Goal: Task Accomplishment & Management: Manage account settings

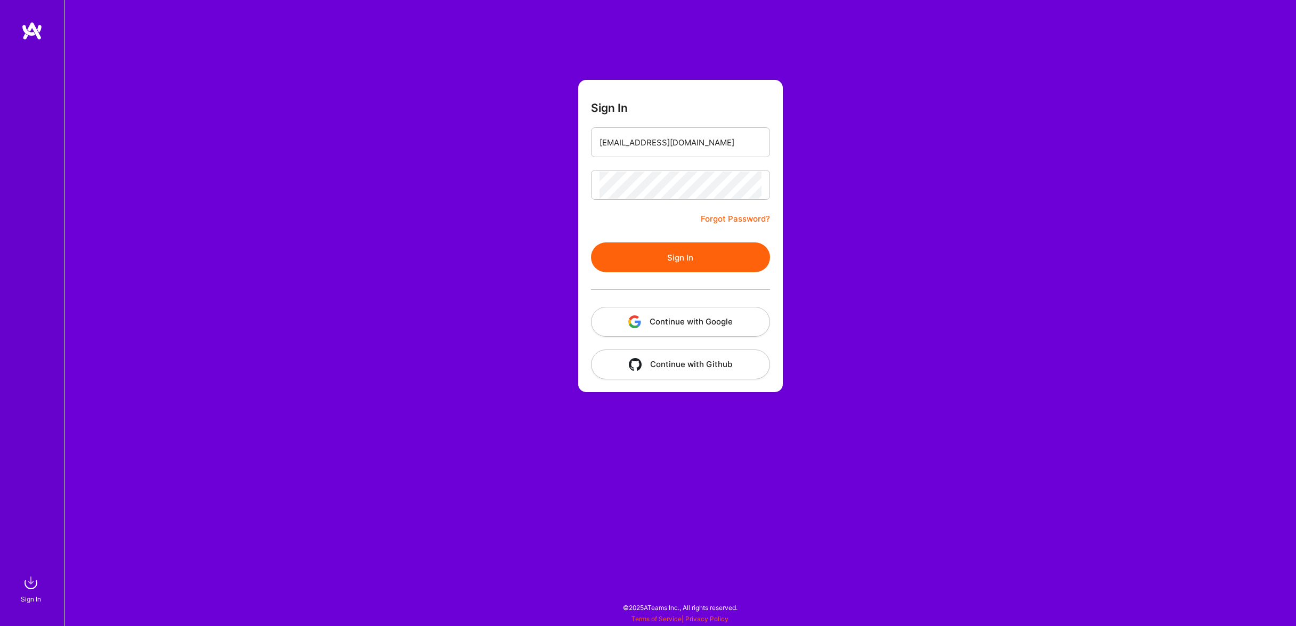
type input "[EMAIL_ADDRESS][DOMAIN_NAME]"
click at [698, 246] on button "Sign In" at bounding box center [680, 257] width 179 height 30
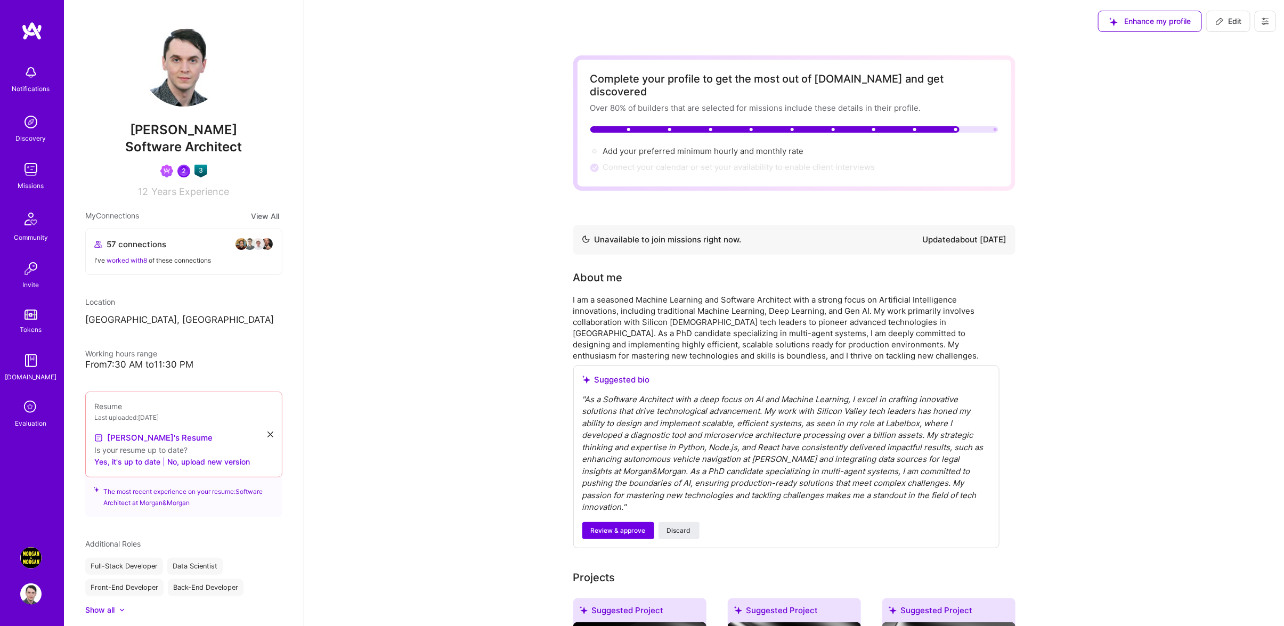
scroll to position [234, 0]
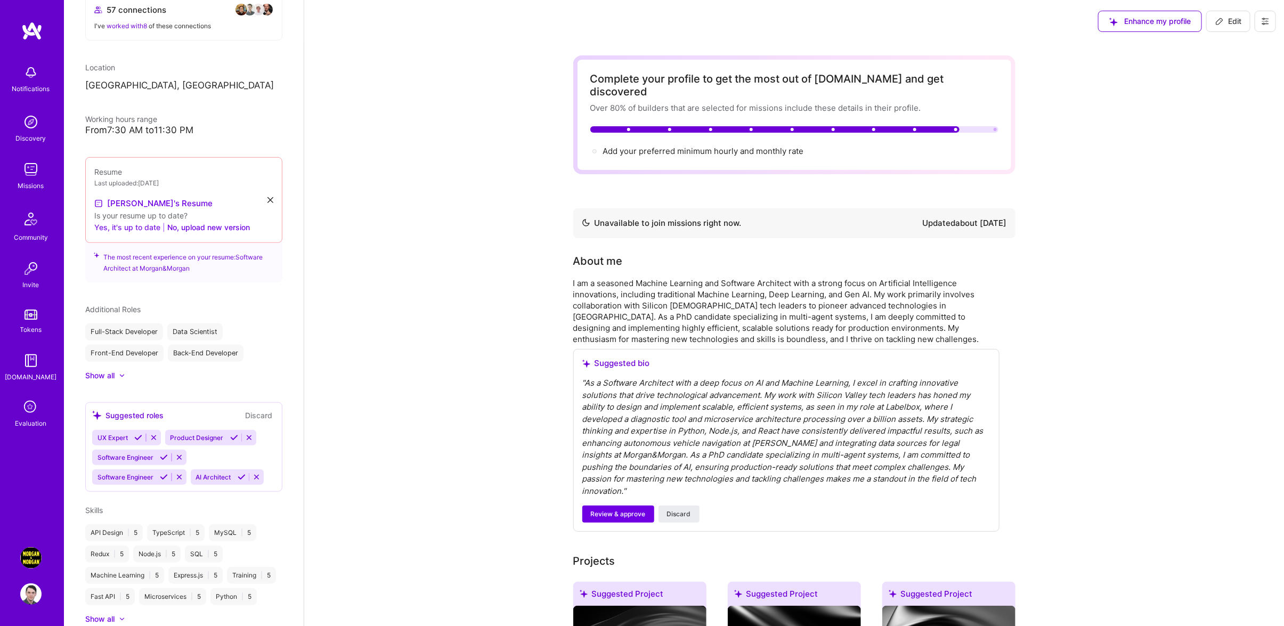
click at [137, 227] on button "Yes, it's up to date" at bounding box center [127, 227] width 66 height 13
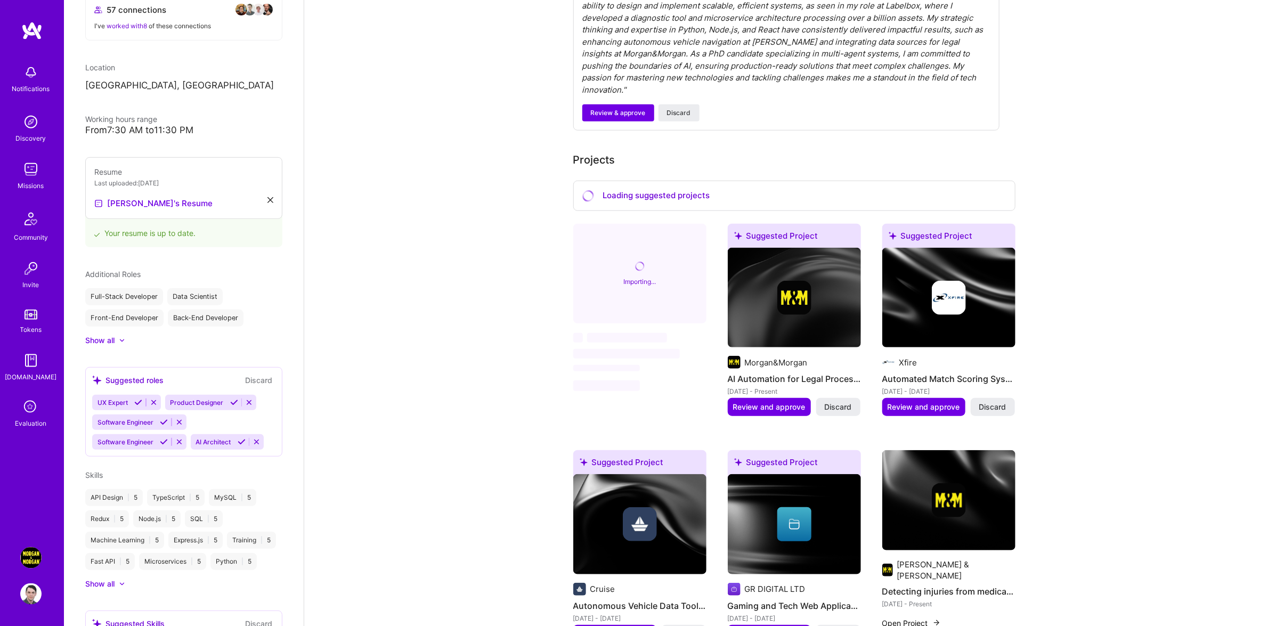
scroll to position [396, 0]
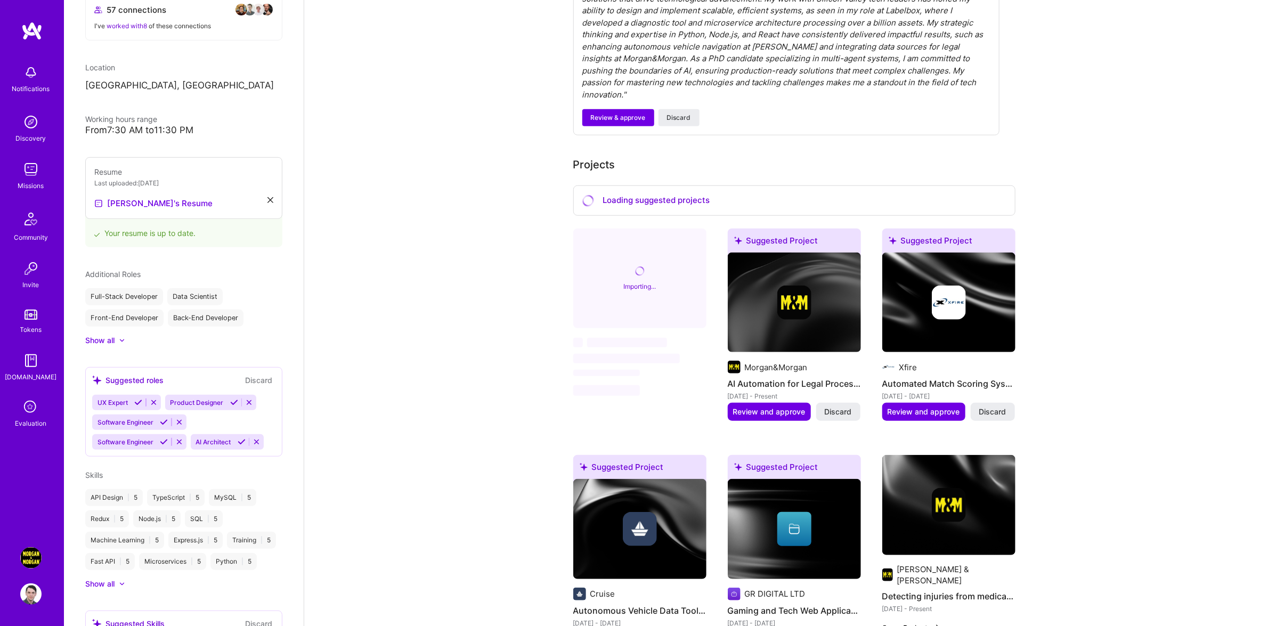
click at [32, 556] on img at bounding box center [30, 557] width 21 height 21
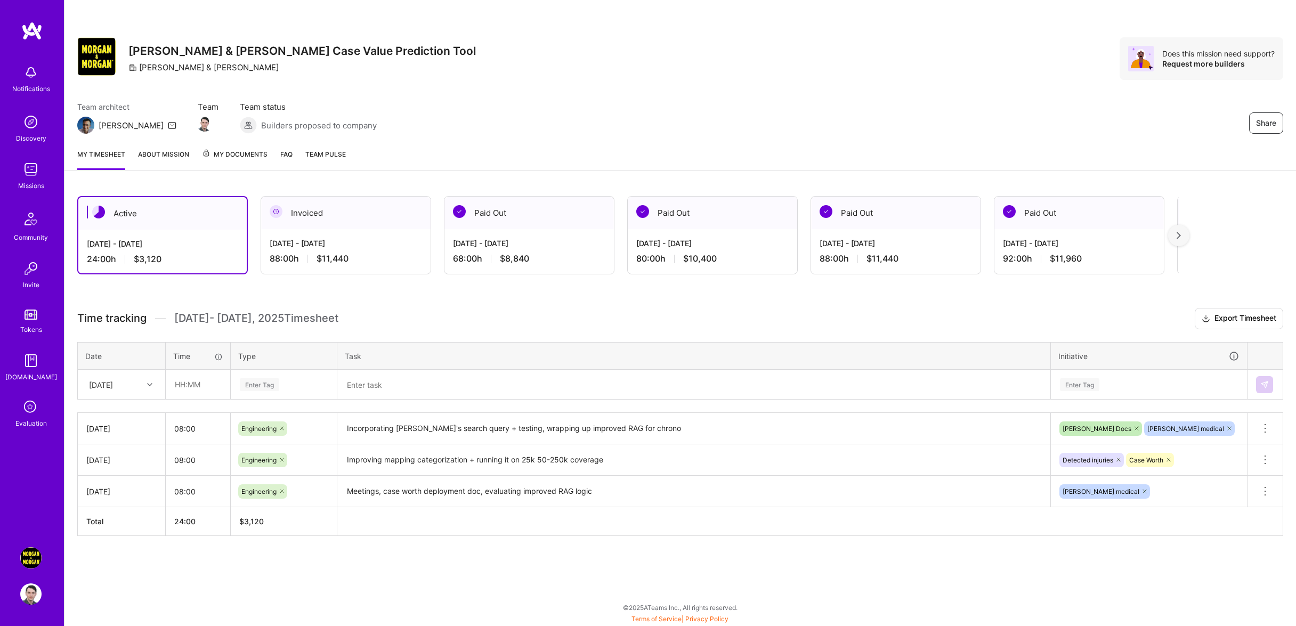
click at [131, 390] on div "[DATE]" at bounding box center [113, 385] width 59 height 18
click at [123, 541] on div "[DATE]" at bounding box center [121, 532] width 86 height 20
click at [195, 392] on input "text" at bounding box center [197, 384] width 63 height 28
click at [166, 396] on input "9" at bounding box center [197, 384] width 63 height 28
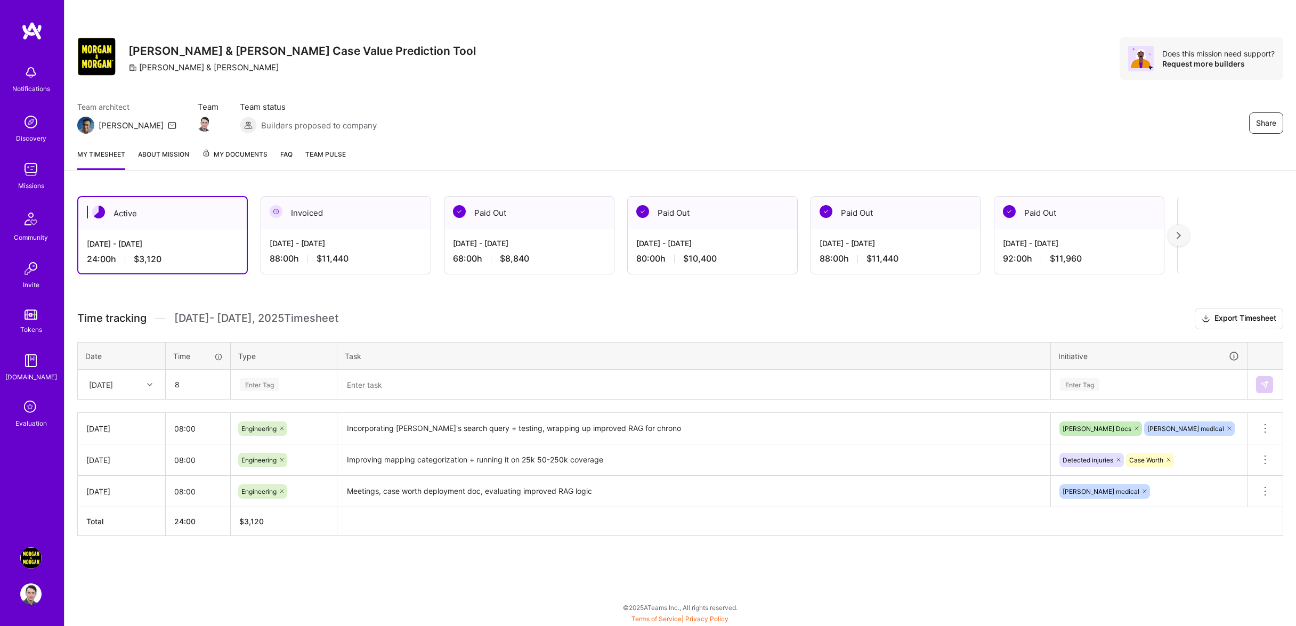
type input "08:00"
click at [281, 391] on div "Enter Tag" at bounding box center [284, 384] width 90 height 13
click at [297, 493] on div "Engineering" at bounding box center [283, 494] width 105 height 25
click at [409, 391] on textarea at bounding box center [693, 385] width 711 height 28
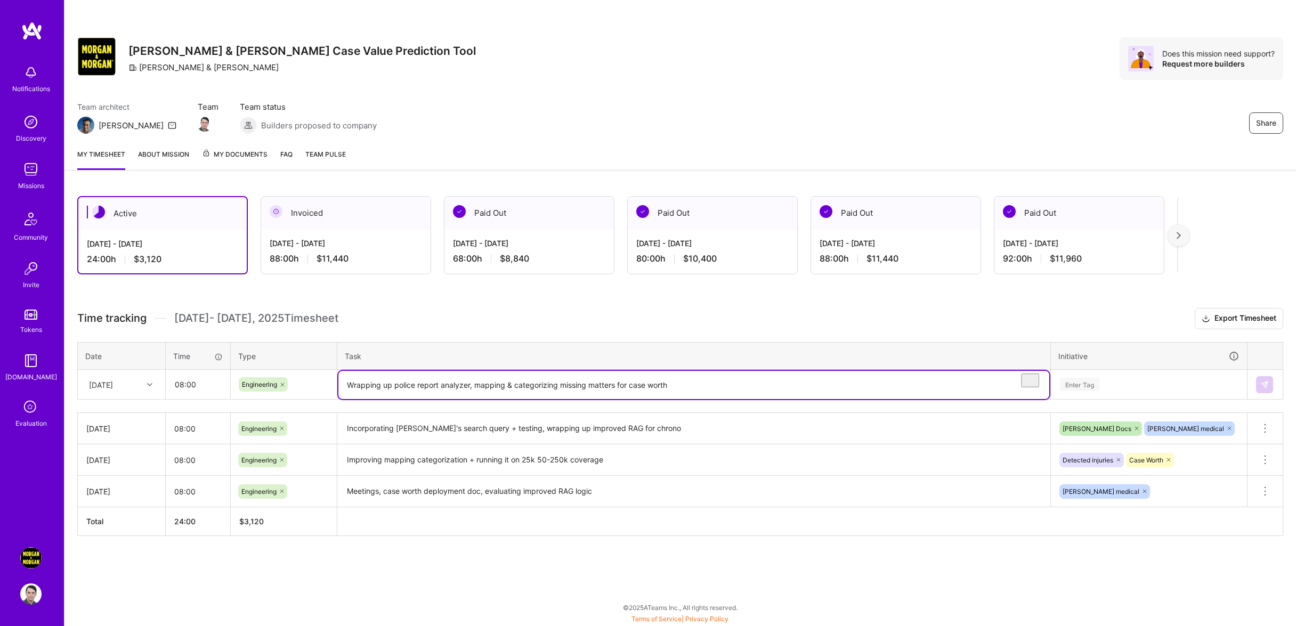
type textarea "Wrapping up police report analyzer, mapping & categorizing missing matters for …"
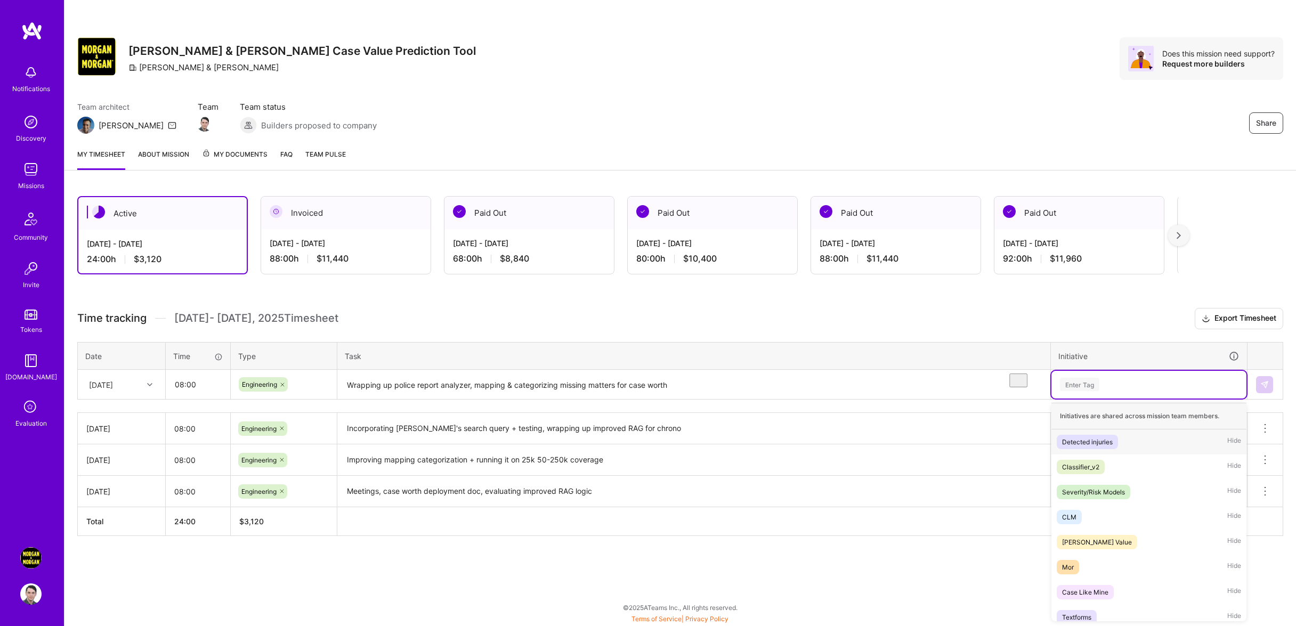
click at [1102, 397] on div "Enter Tag" at bounding box center [1148, 385] width 195 height 28
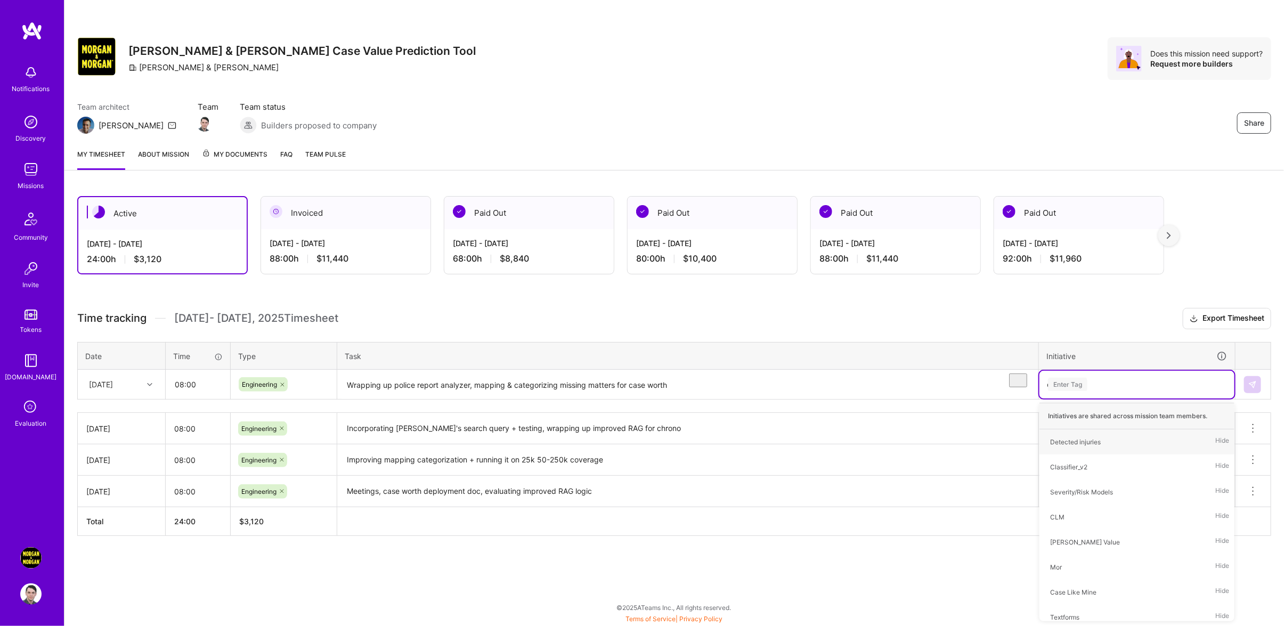
scroll to position [0, 0]
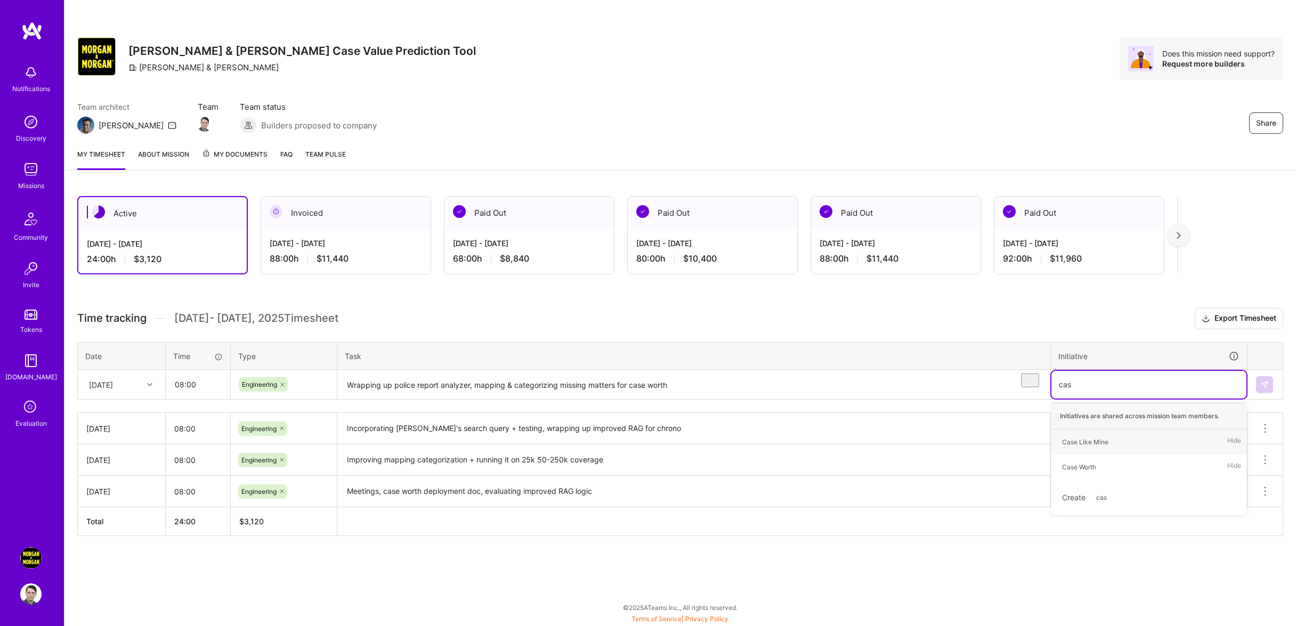
type input "case"
click at [1106, 479] on div "Case Worth Hide" at bounding box center [1148, 466] width 195 height 25
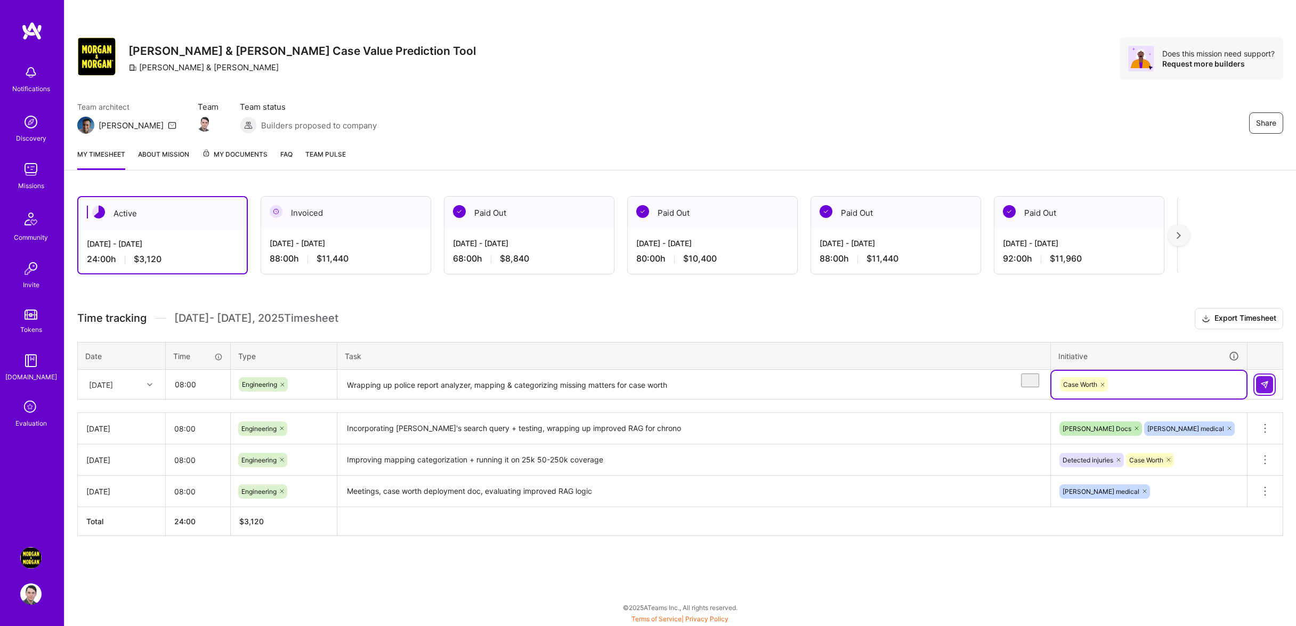
click at [1261, 389] on img at bounding box center [1264, 384] width 9 height 9
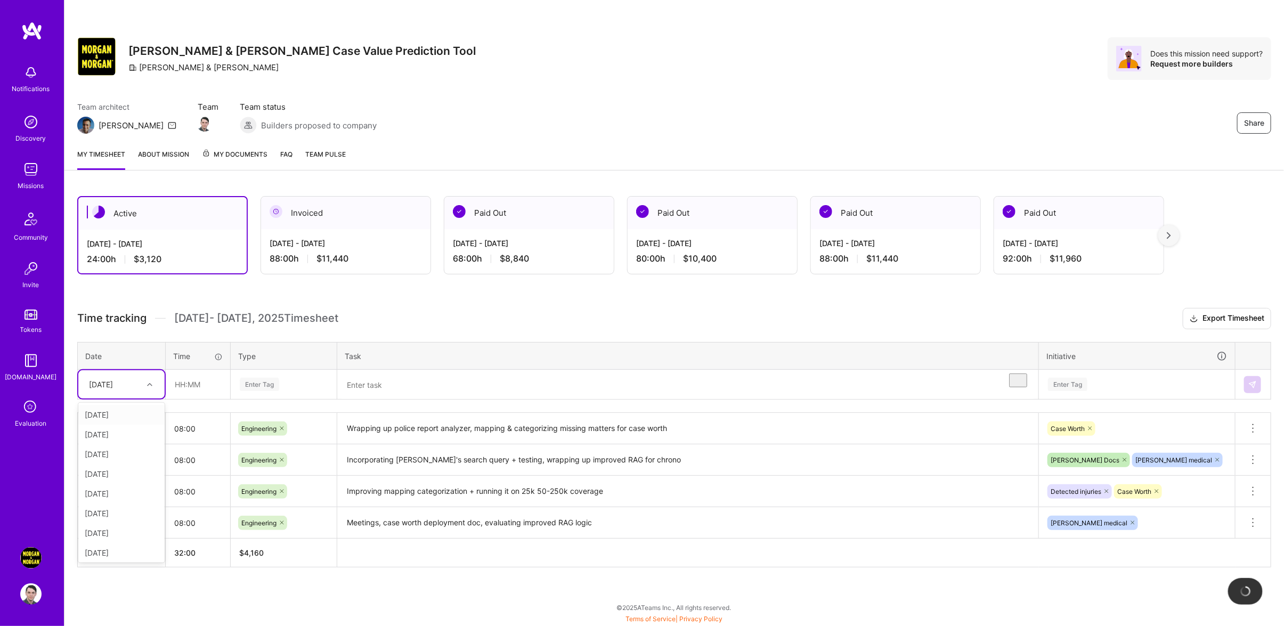
click at [141, 388] on div "[DATE]" at bounding box center [113, 385] width 59 height 18
click at [107, 522] on div "[DATE]" at bounding box center [121, 512] width 86 height 20
click at [209, 394] on input "text" at bounding box center [197, 384] width 63 height 28
type input "08:00"
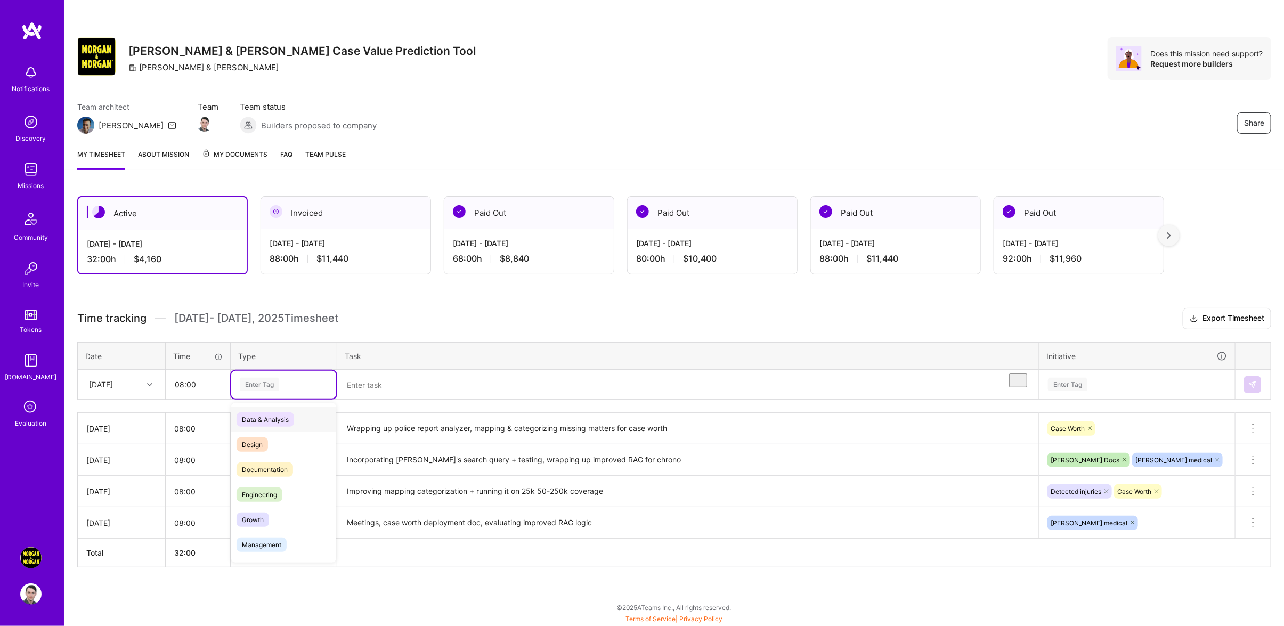
click at [281, 386] on div "Enter Tag" at bounding box center [283, 385] width 105 height 28
click at [283, 507] on div "Engineering" at bounding box center [283, 494] width 105 height 25
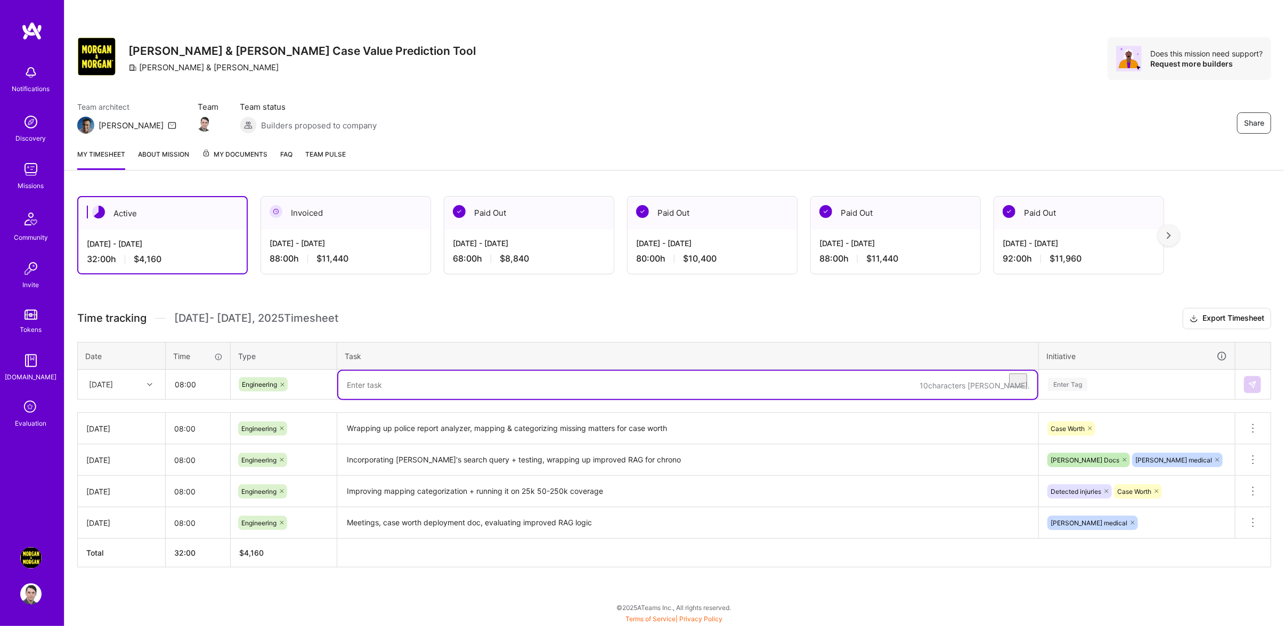
click at [451, 399] on textarea "To enrich screen reader interactions, please activate Accessibility in Grammarl…" at bounding box center [687, 385] width 699 height 28
type textarea "Search improvements for suggester + logic, winding down content and metadata in…"
click at [1147, 391] on div "Enter Tag" at bounding box center [1137, 384] width 180 height 13
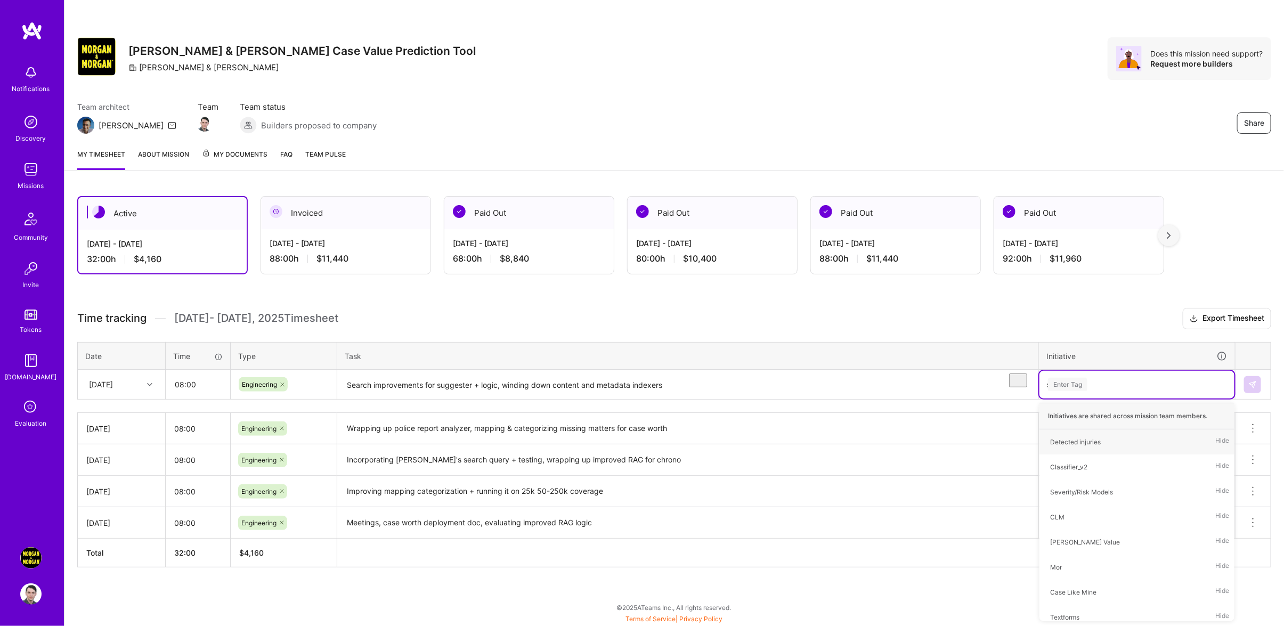
scroll to position [2, 0]
type input "[PERSON_NAME]"
click at [1111, 469] on div "[PERSON_NAME] Docs Hide" at bounding box center [1136, 466] width 195 height 25
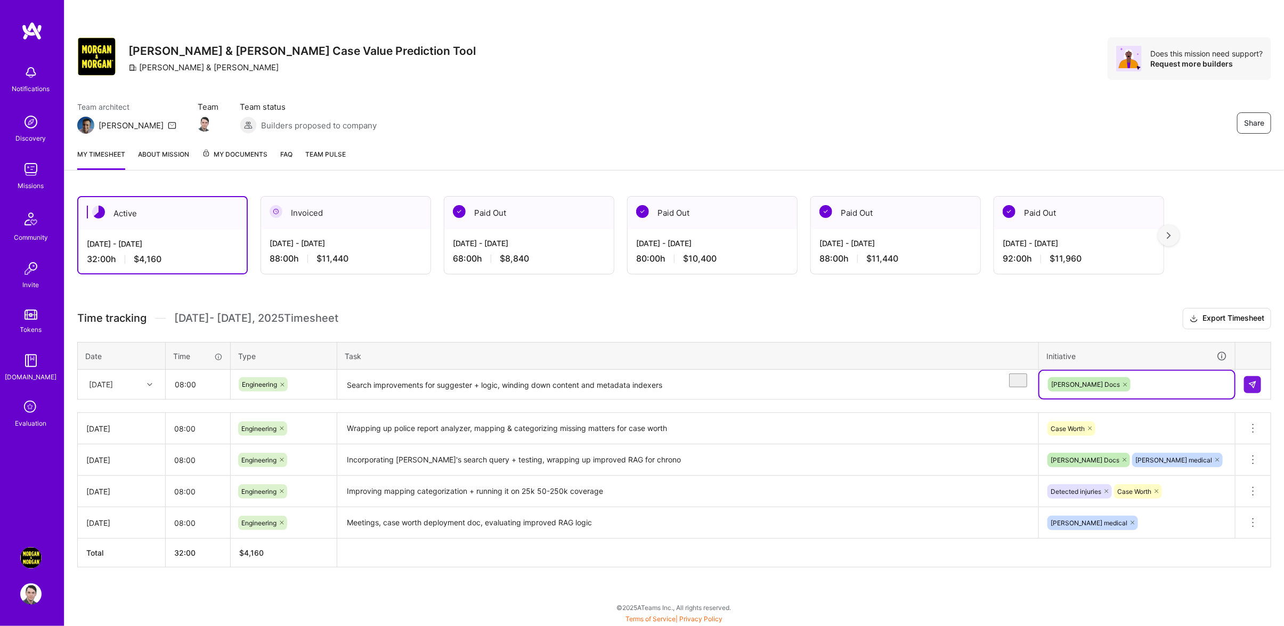
click at [1117, 339] on div "Time tracking [DATE] - [DATE] Timesheet Export Timesheet Date Time Type Task In…" at bounding box center [674, 437] width 1194 height 259
click at [1254, 389] on img at bounding box center [1252, 384] width 9 height 9
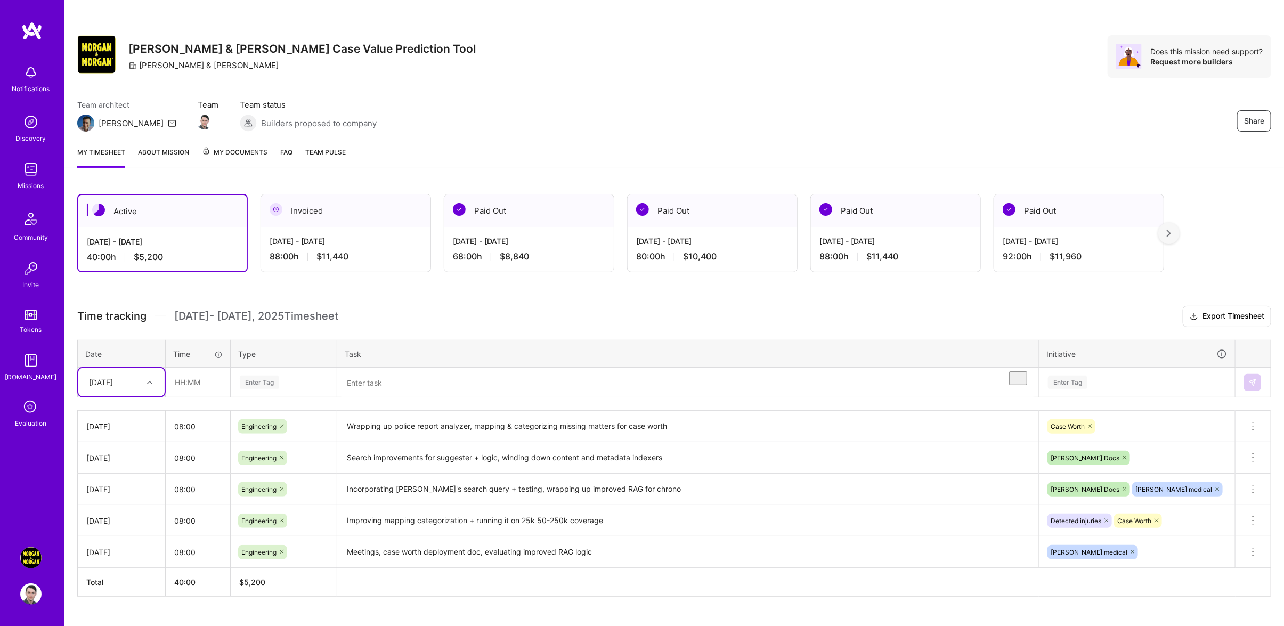
click at [135, 389] on div "[DATE]" at bounding box center [113, 382] width 59 height 18
click at [117, 496] on div "[DATE]" at bounding box center [121, 490] width 86 height 20
click at [192, 389] on input "text" at bounding box center [197, 382] width 63 height 28
type input "08:00"
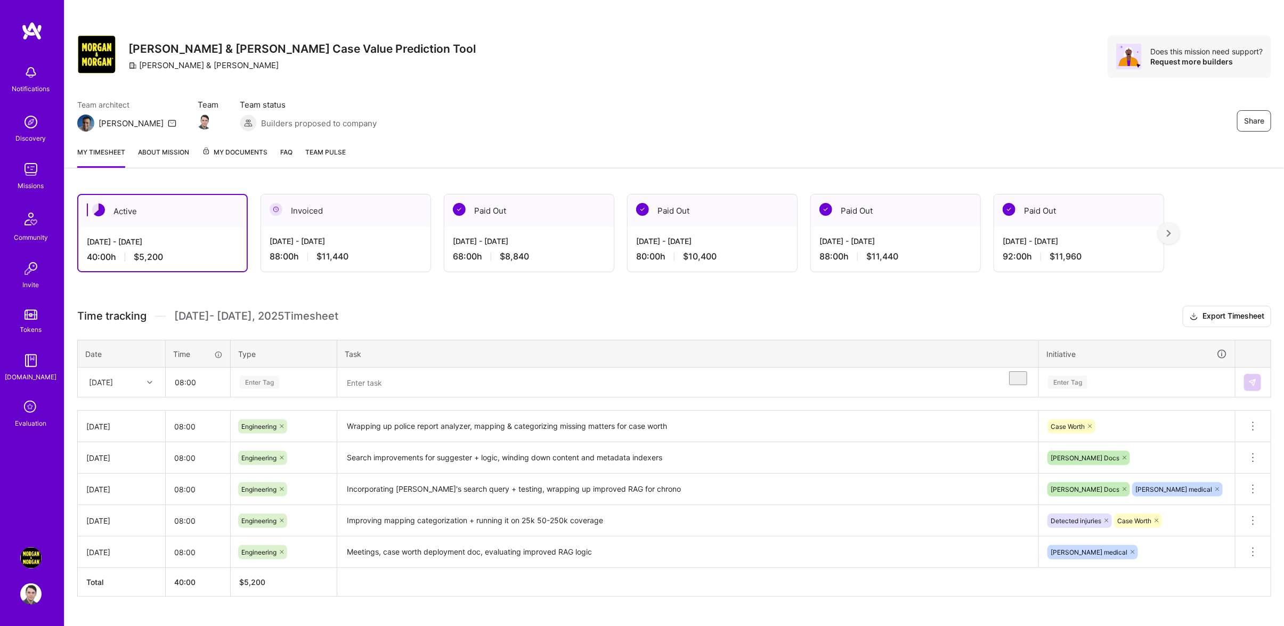
click at [303, 389] on div "Enter Tag" at bounding box center [284, 382] width 90 height 13
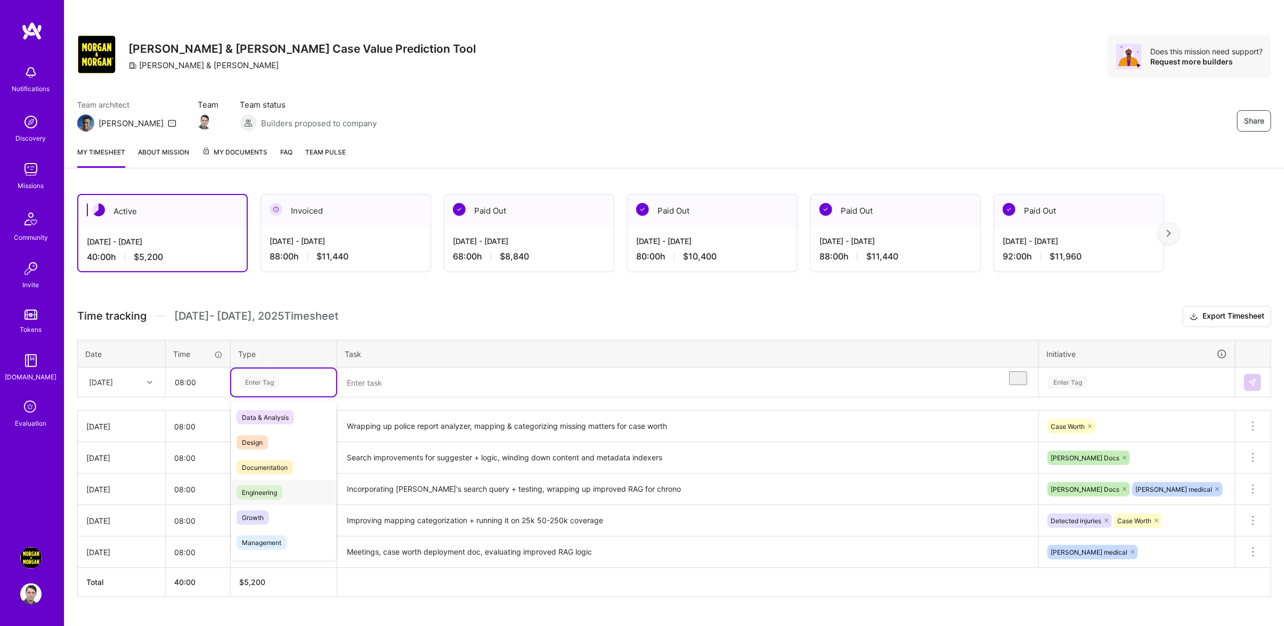
click at [286, 505] on div "Engineering" at bounding box center [283, 492] width 105 height 25
click at [406, 388] on textarea "To enrich screen reader interactions, please activate Accessibility in Grammarl…" at bounding box center [687, 383] width 699 height 28
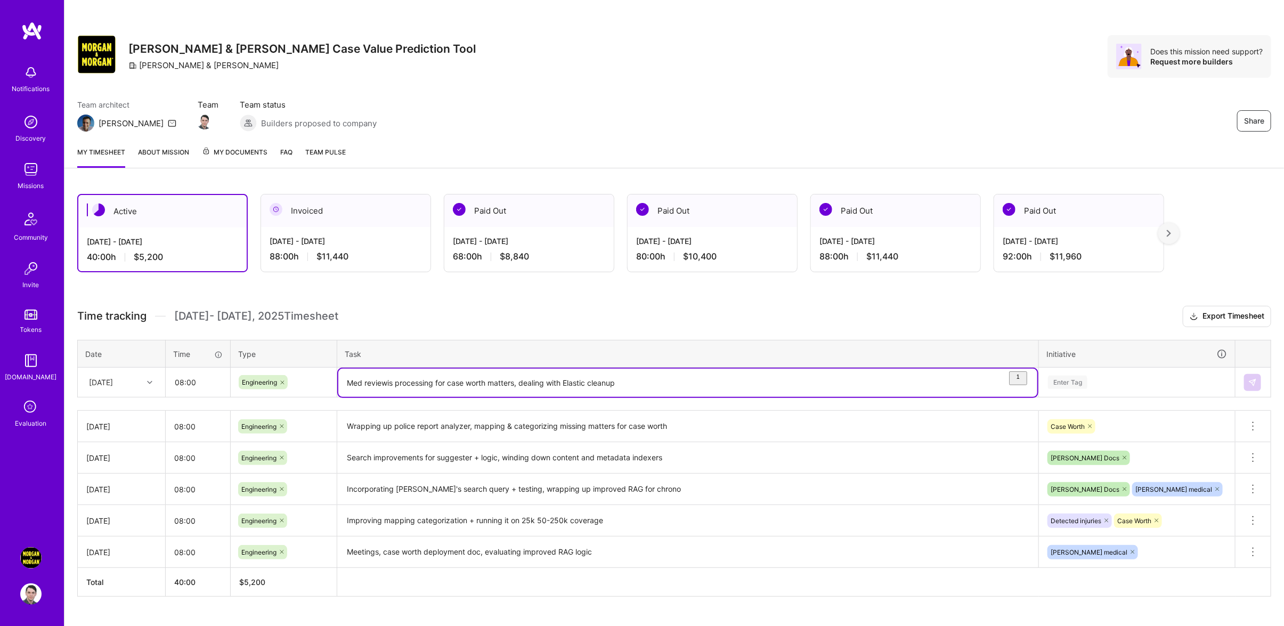
click at [371, 394] on textarea "Med reviewis processing for case worth matters, dealing with Elastic cleanup" at bounding box center [687, 383] width 699 height 28
click at [394, 416] on html "Notifications Discovery Missions Community Invite Tokens [DOMAIN_NAME] Evaluati…" at bounding box center [642, 321] width 1284 height 646
type textarea "Med reviews processing for case worth matters, dealing with Elastic cleanup"
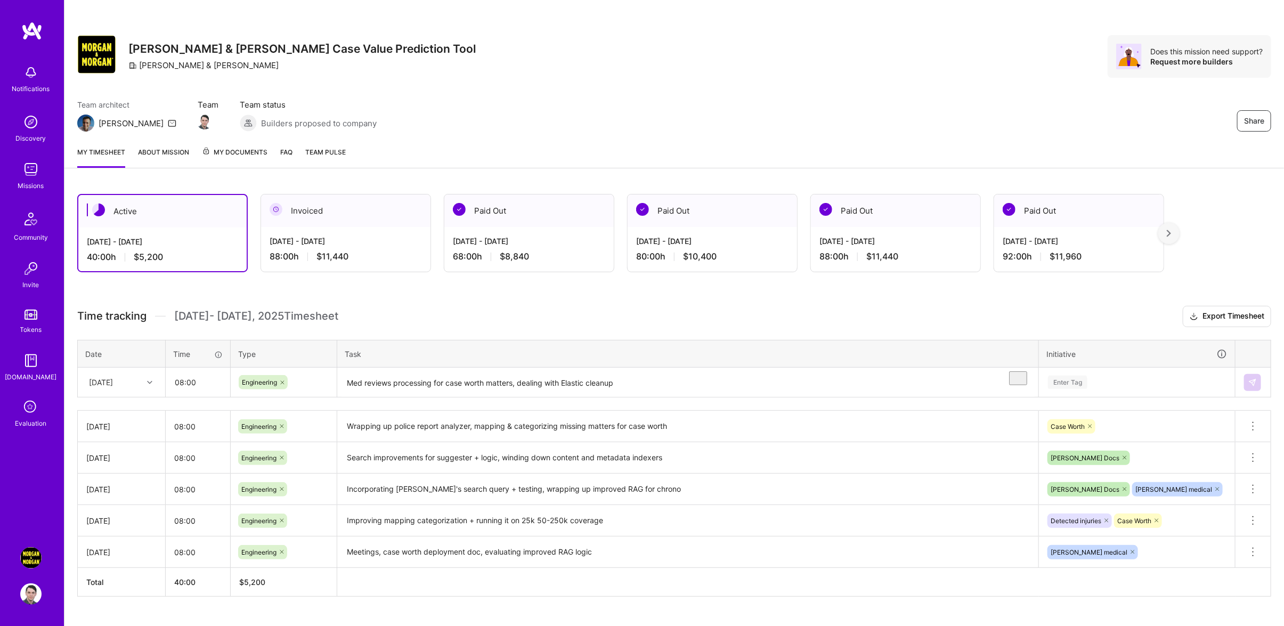
click at [1121, 411] on div "Time tracking [DATE] - [DATE] Timesheet Export Timesheet Date Time Type Task In…" at bounding box center [674, 451] width 1194 height 291
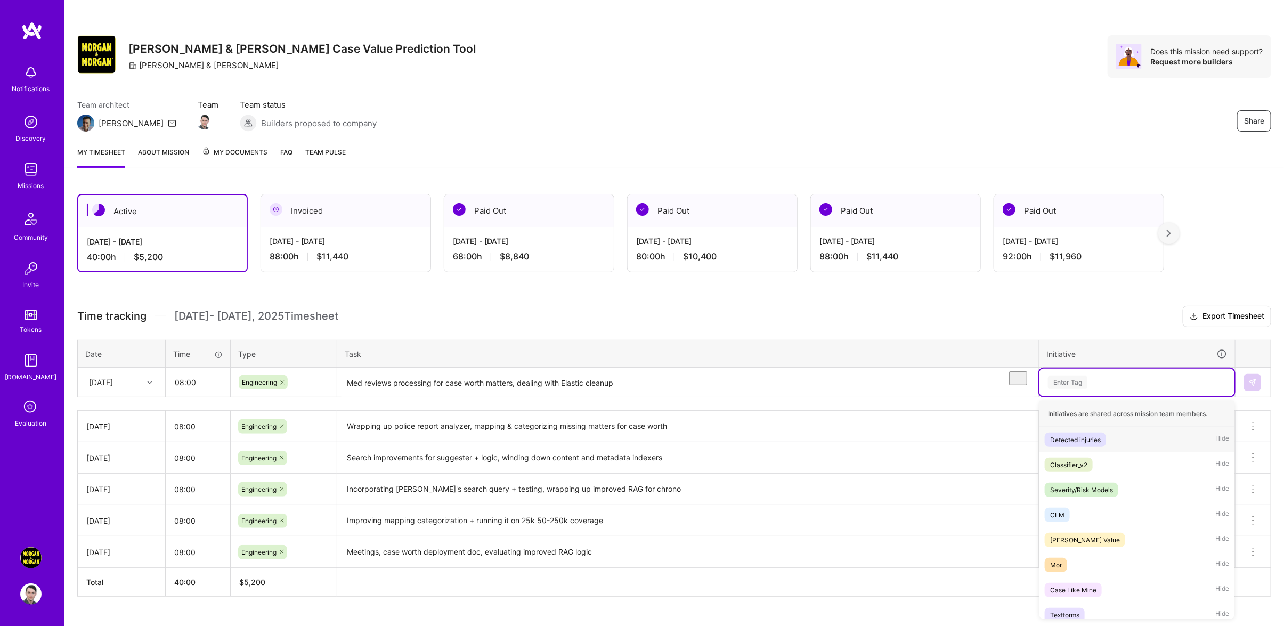
scroll to position [9, 0]
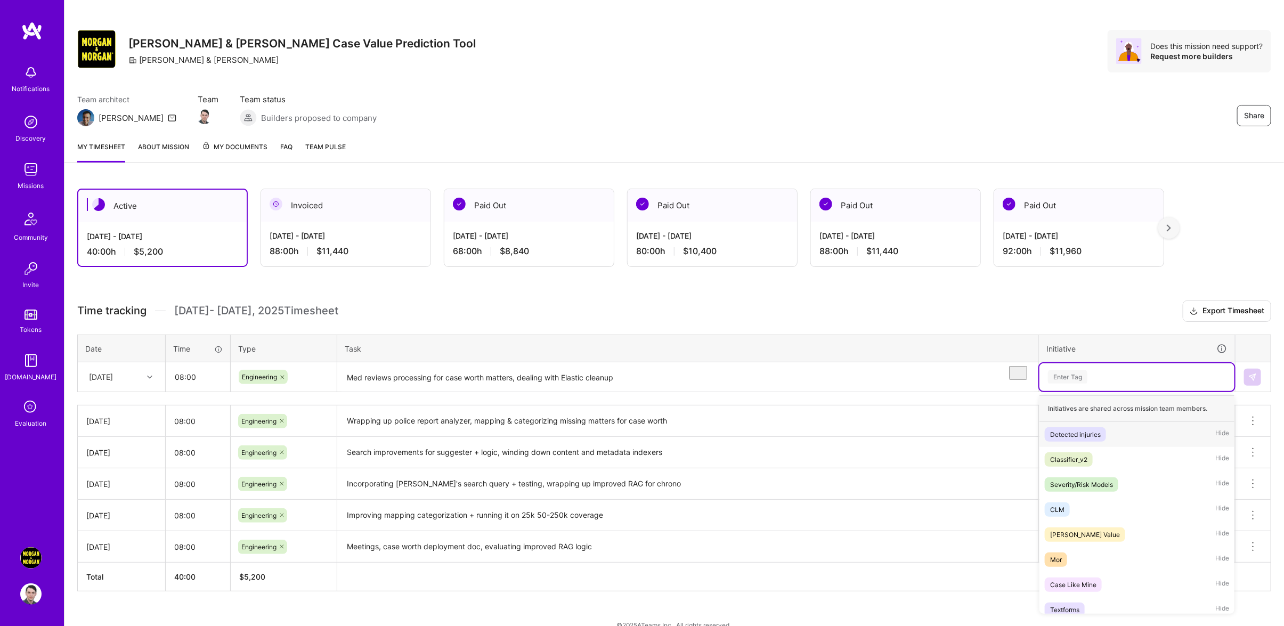
click at [1120, 404] on div "Time tracking [DATE] - [DATE] Timesheet Export Timesheet Date Time Type Task In…" at bounding box center [674, 445] width 1194 height 291
click at [1145, 442] on div "Detected injuries Hide" at bounding box center [1136, 432] width 195 height 25
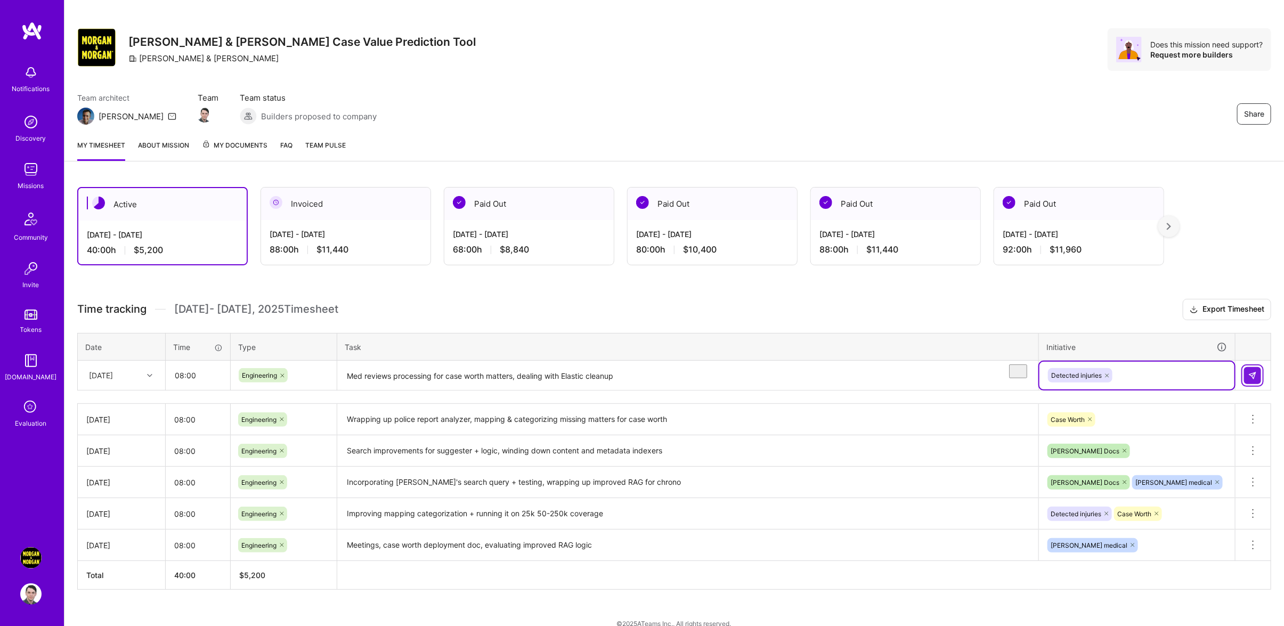
click at [1252, 380] on img at bounding box center [1252, 375] width 9 height 9
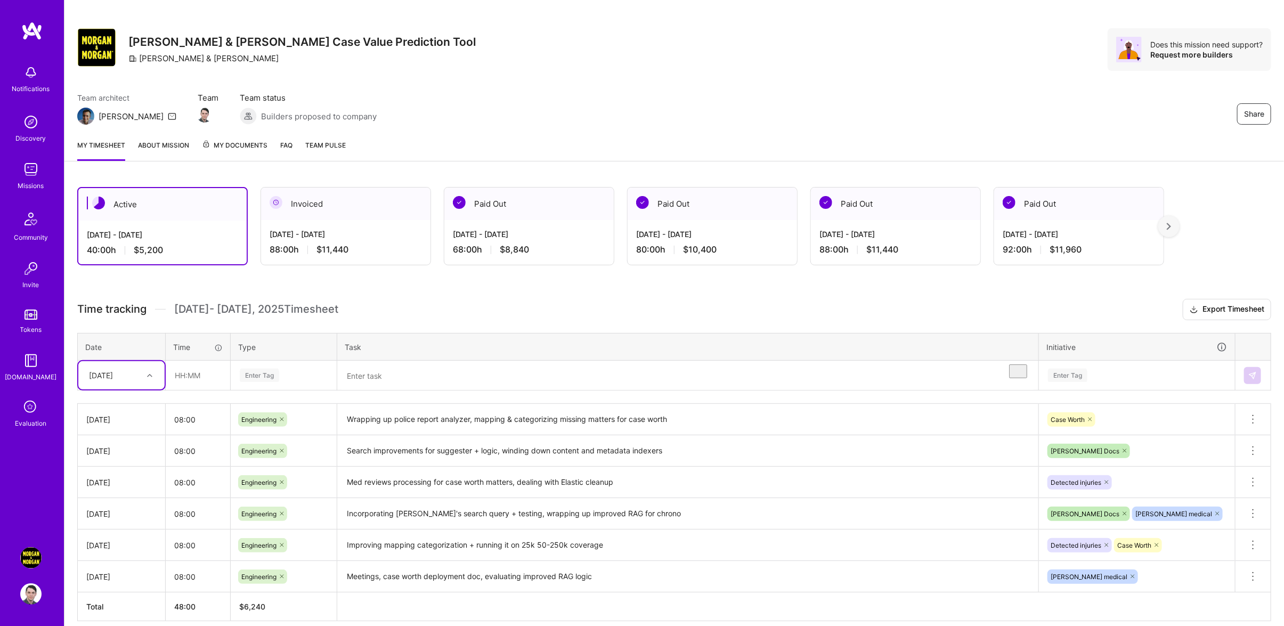
click at [113, 381] on div "[DATE]" at bounding box center [101, 375] width 24 height 11
click at [117, 532] on div "[DATE]" at bounding box center [121, 524] width 86 height 20
click at [221, 389] on input "text" at bounding box center [197, 375] width 63 height 28
type input "08:00"
click at [285, 389] on div "Enter Tag" at bounding box center [283, 376] width 105 height 28
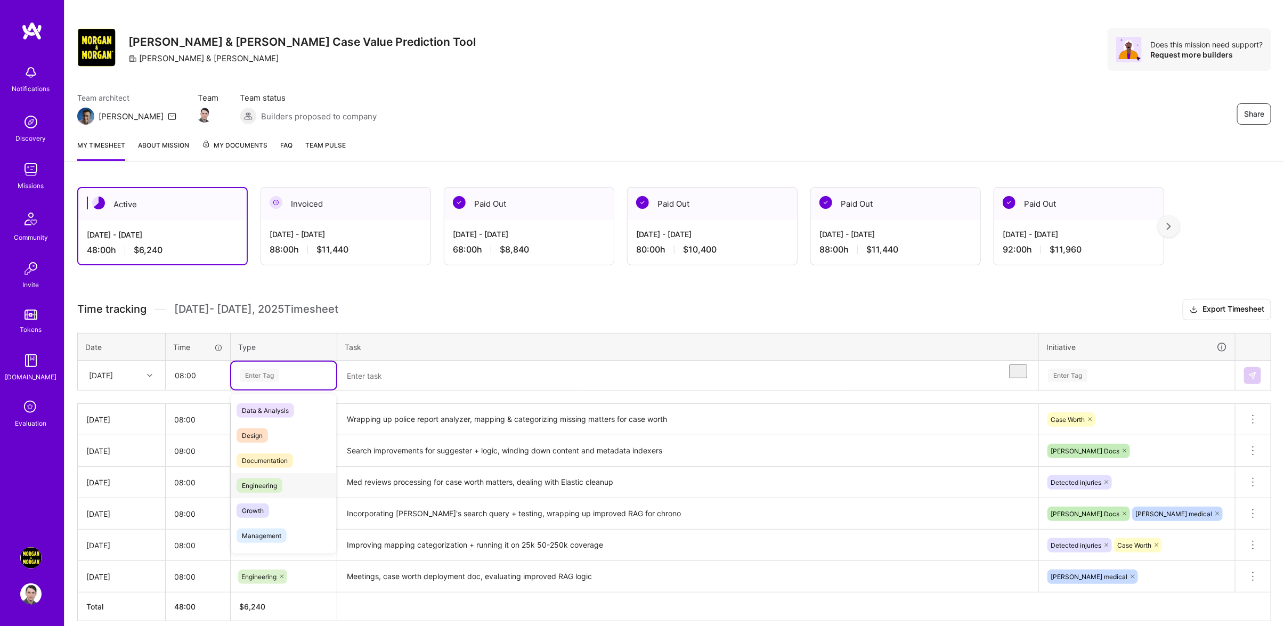
click at [289, 498] on div "Engineering" at bounding box center [283, 485] width 105 height 25
click at [382, 390] on textarea "To enrich screen reader interactions, please activate Accessibility in Grammarl…" at bounding box center [687, 376] width 699 height 28
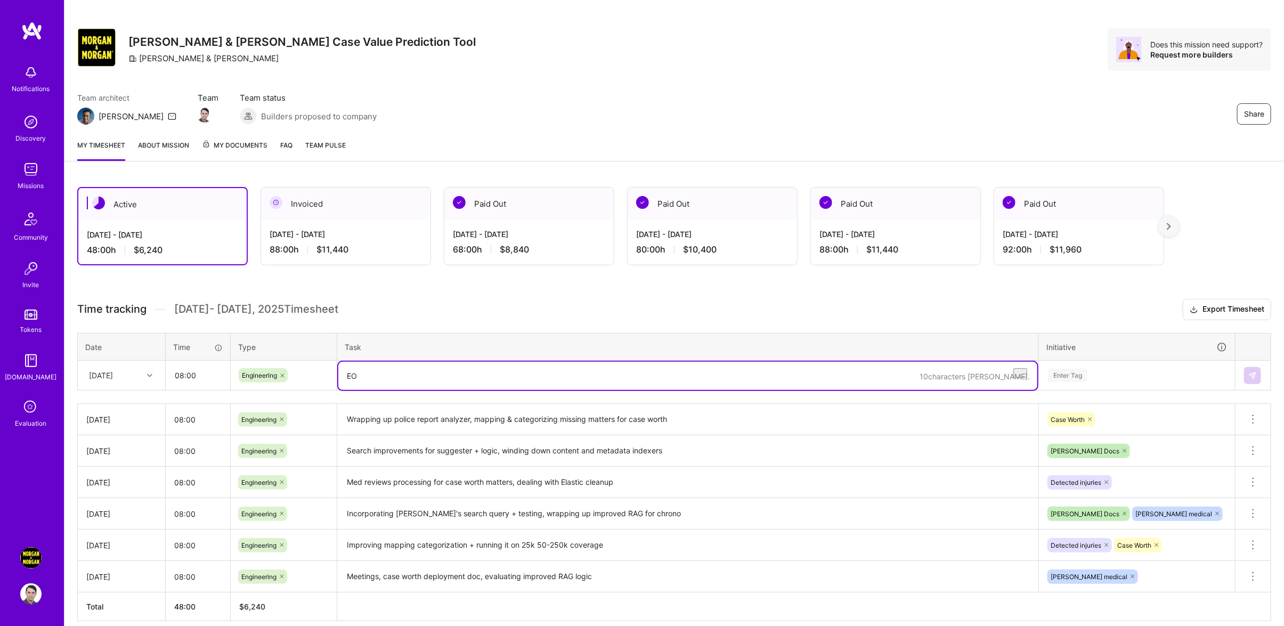
type textarea "E"
type textarea "Improving and evaluating single doc med chronology, case worth meetings"
click at [1118, 389] on div "Enter Tag" at bounding box center [1136, 376] width 195 height 28
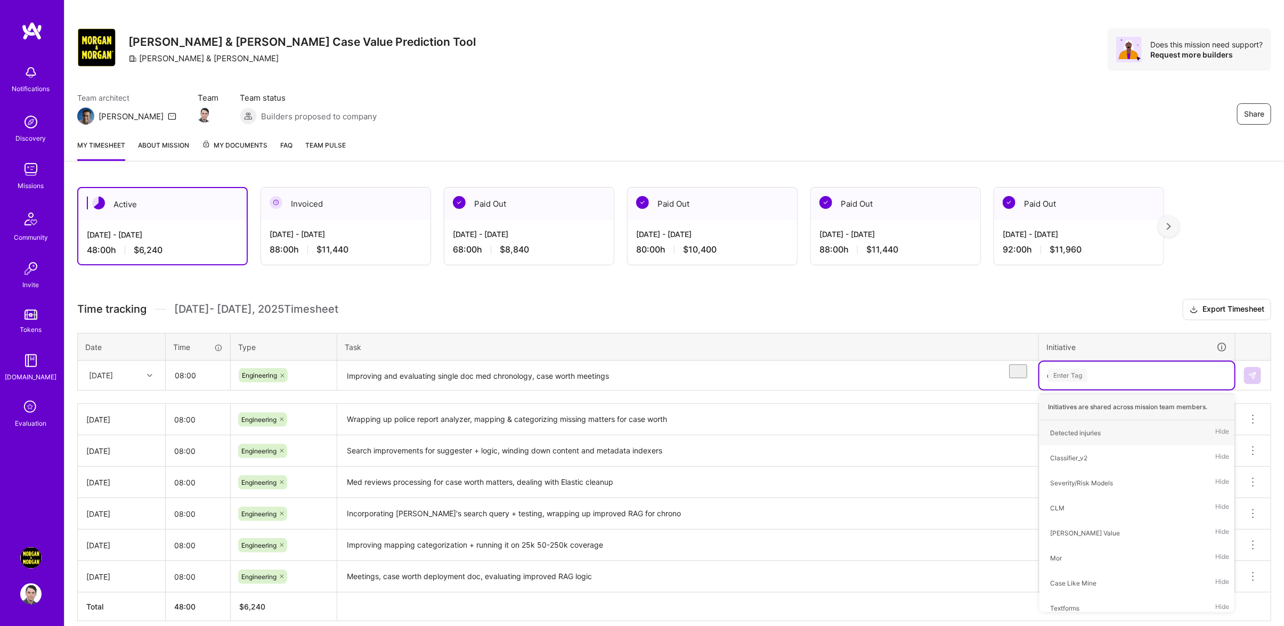
type input "case"
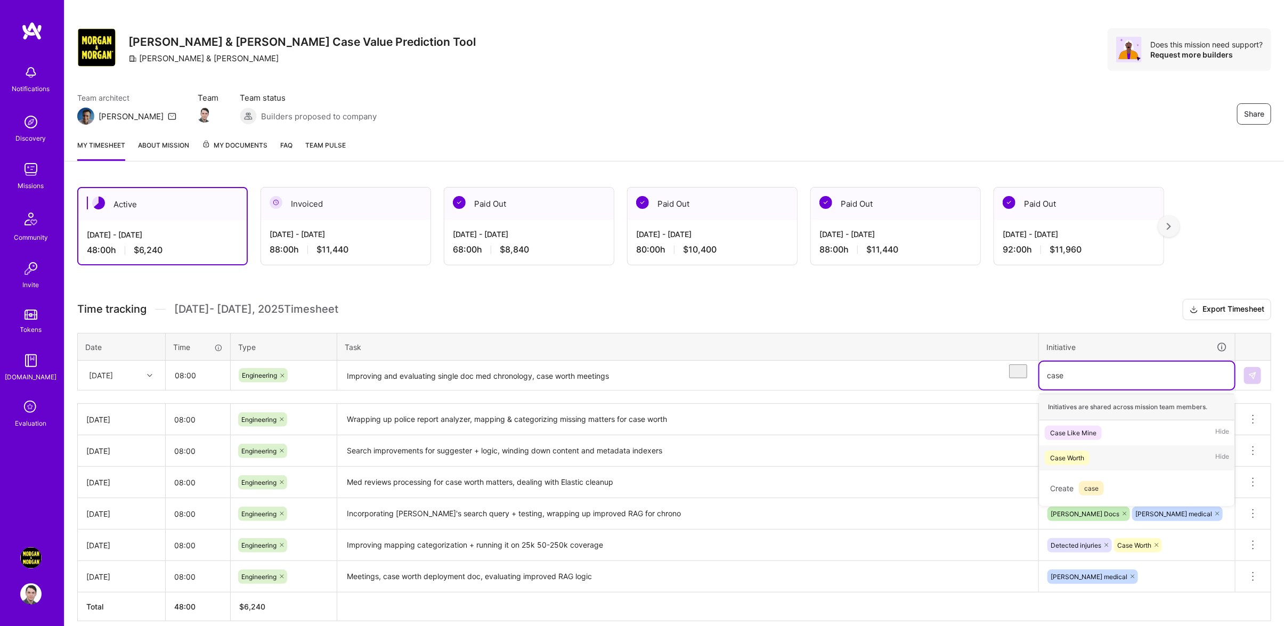
click at [1096, 465] on div "Case Worth Hide" at bounding box center [1136, 457] width 195 height 25
type input "[PERSON_NAME]"
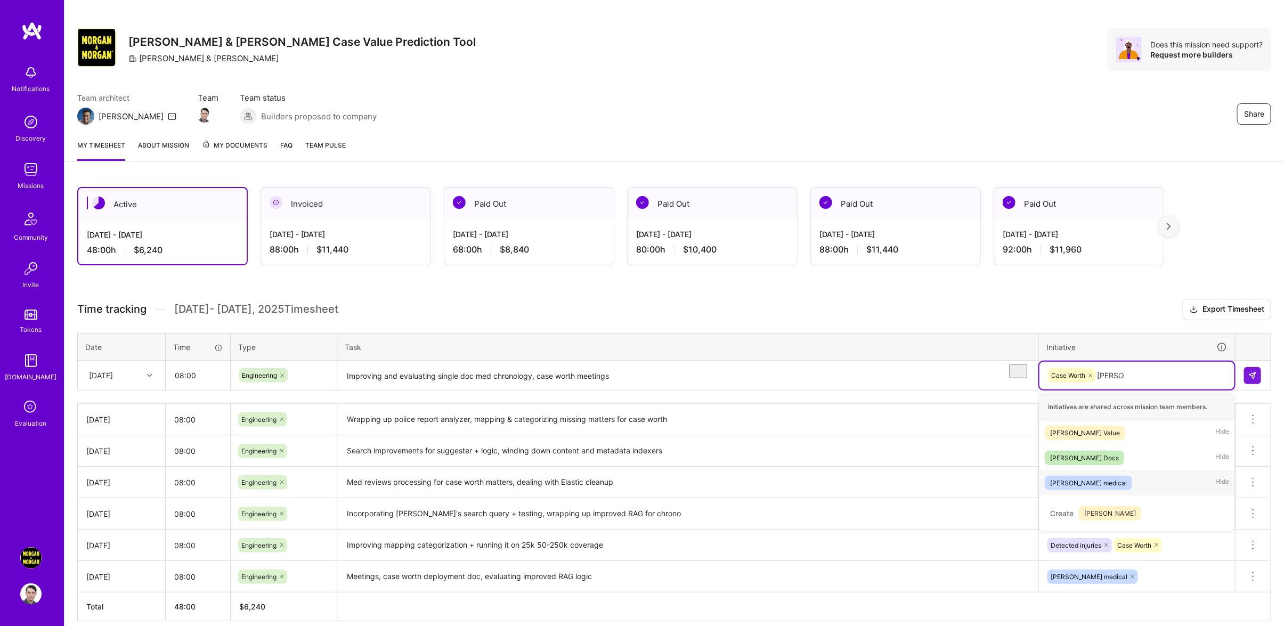
click at [1123, 485] on div "[PERSON_NAME] medical Hide" at bounding box center [1136, 482] width 195 height 25
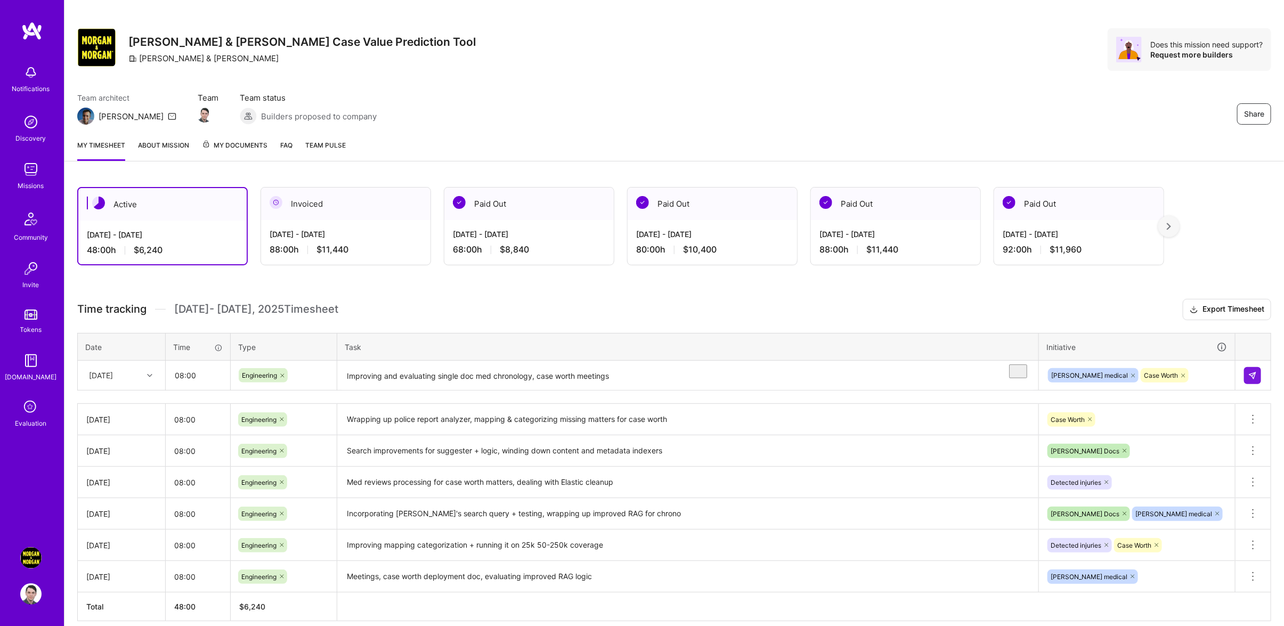
click at [1240, 388] on td at bounding box center [1253, 376] width 36 height 30
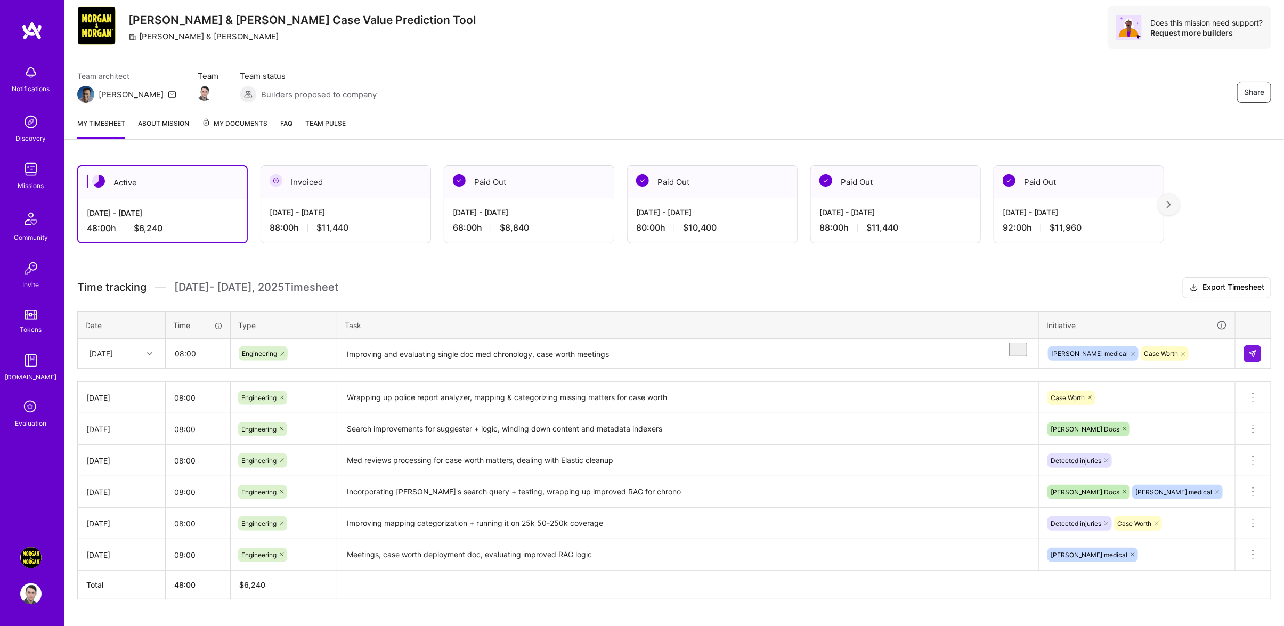
scroll to position [64, 0]
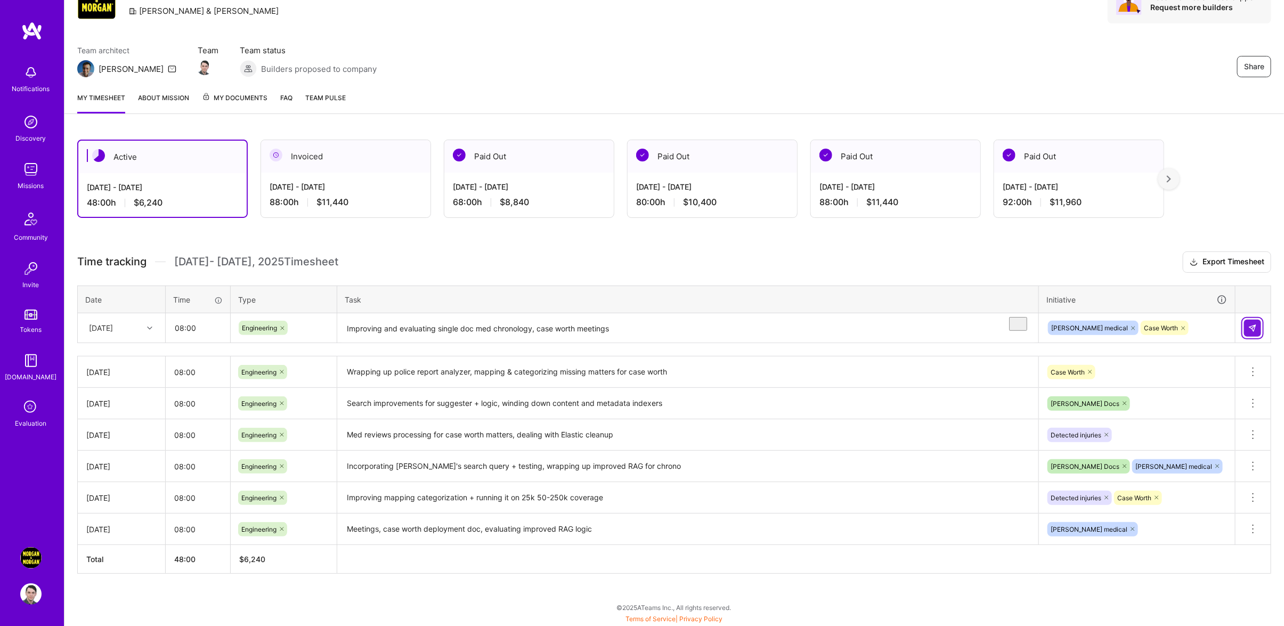
click at [1250, 334] on button at bounding box center [1252, 328] width 17 height 17
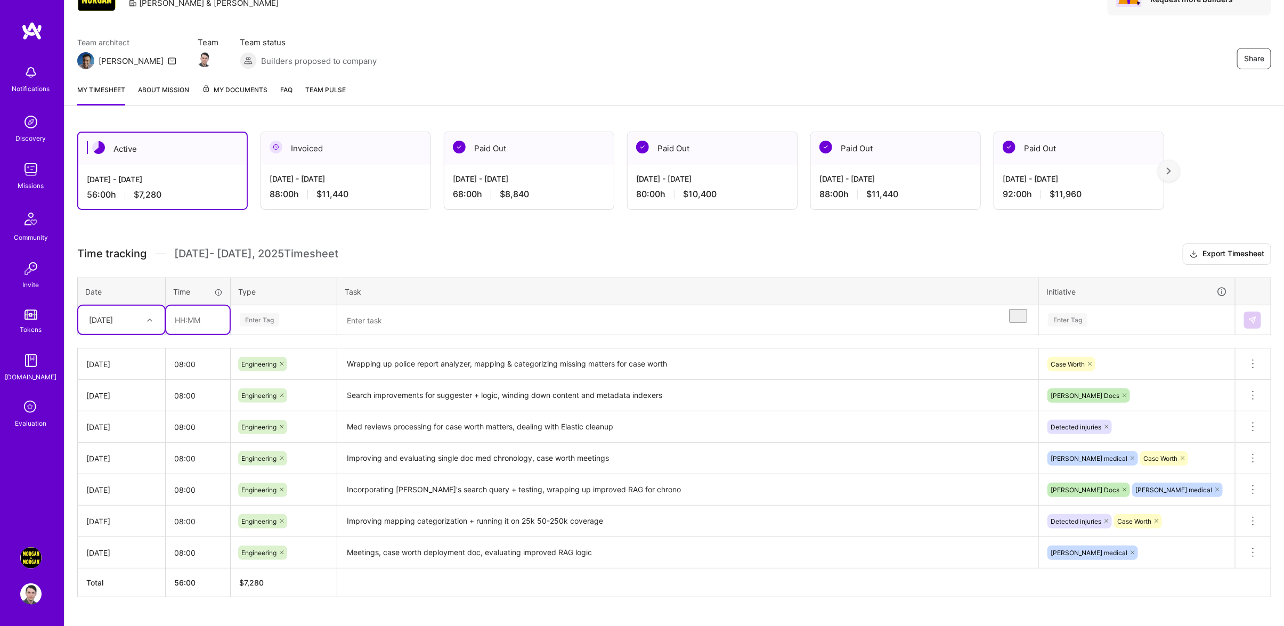
click at [207, 332] on input "text" at bounding box center [197, 320] width 63 height 28
type input "08:00"
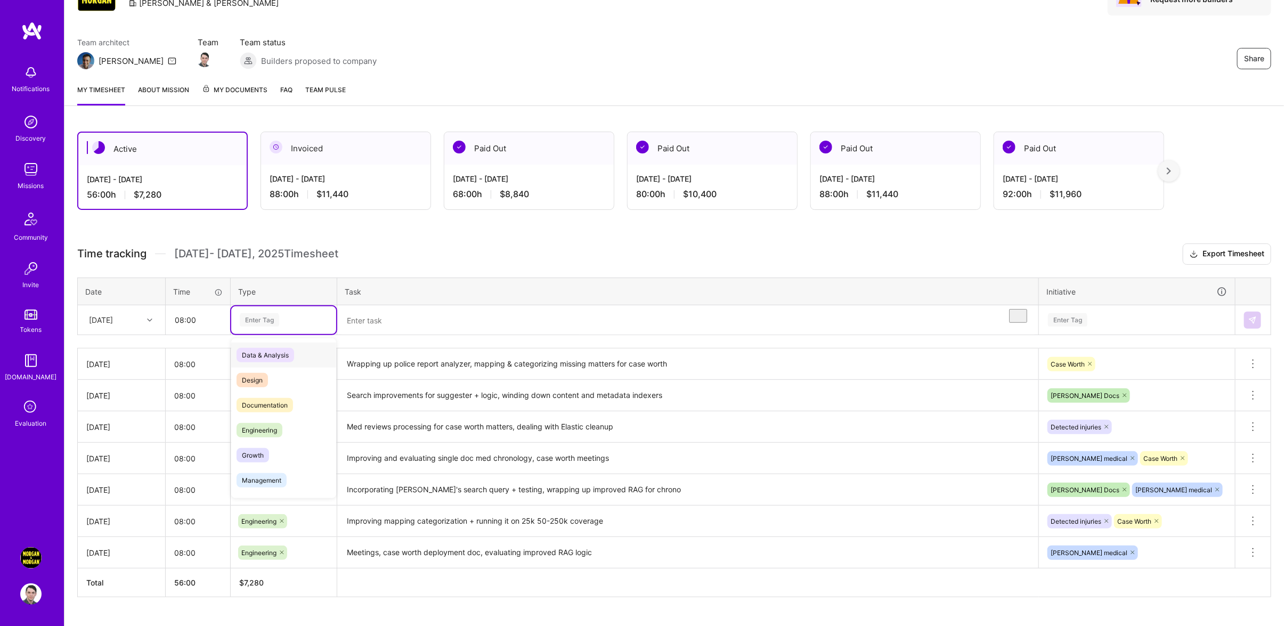
click at [302, 327] on div "Enter Tag" at bounding box center [284, 319] width 90 height 13
click at [306, 434] on div "Engineering" at bounding box center [283, 430] width 105 height 25
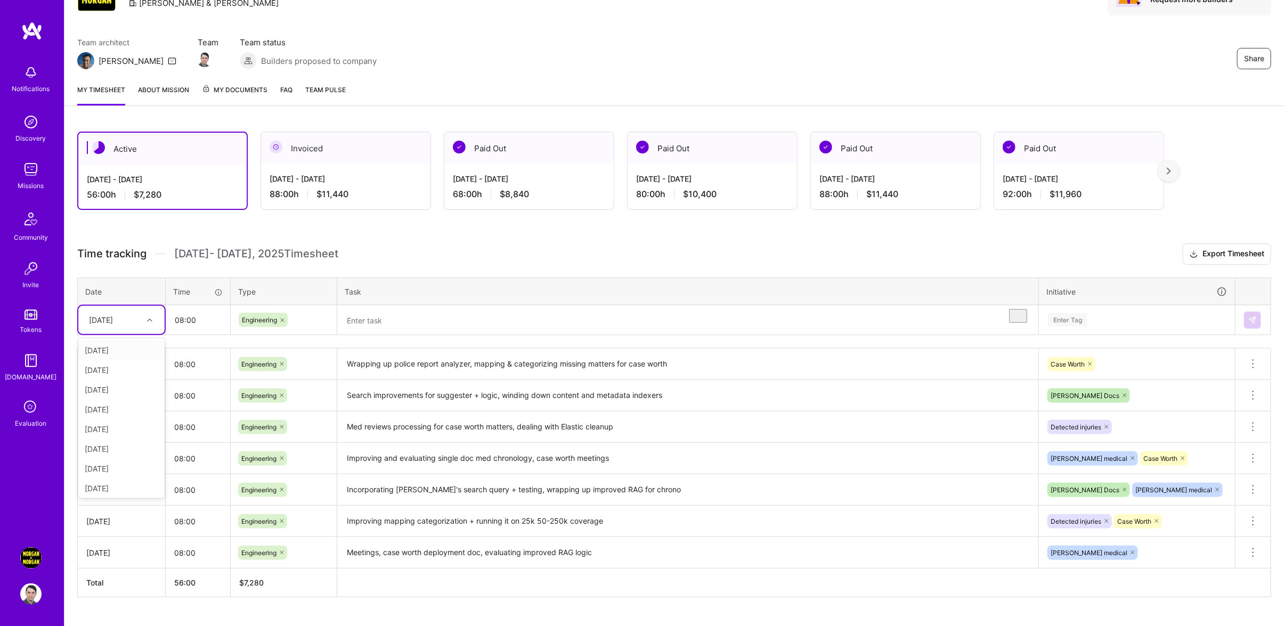
click at [123, 329] on div "[DATE]" at bounding box center [113, 320] width 59 height 18
click at [115, 459] on div "[DATE]" at bounding box center [121, 449] width 86 height 20
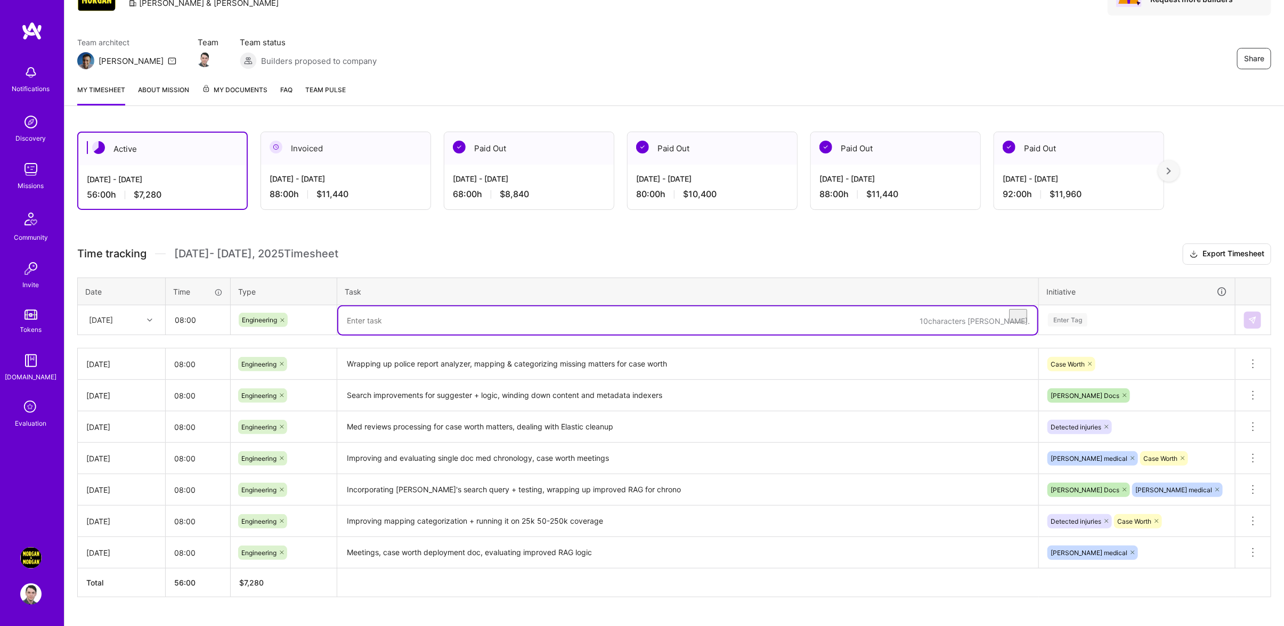
click at [504, 327] on textarea "To enrich screen reader interactions, please activate Accessibility in Grammarl…" at bounding box center [687, 320] width 699 height 28
type textarea "p"
type textarea "O"
type textarea "Police report analyzer implementation, single doc med chrono improvements (with…"
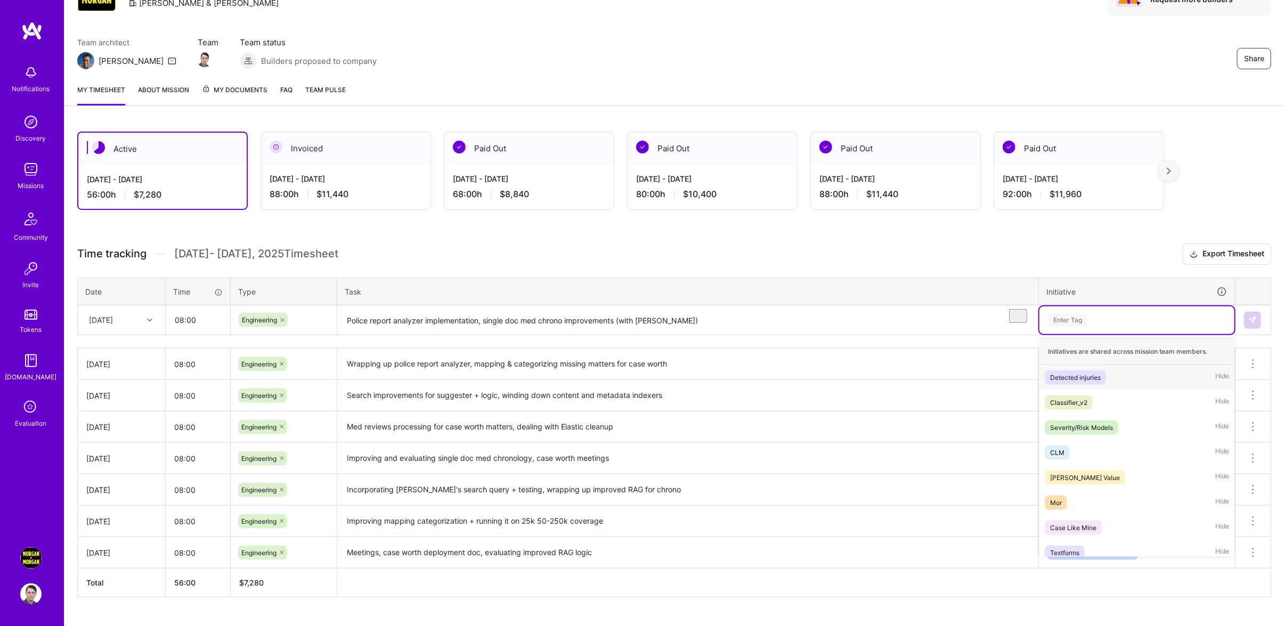
click at [1133, 334] on div "Enter Tag" at bounding box center [1136, 320] width 195 height 28
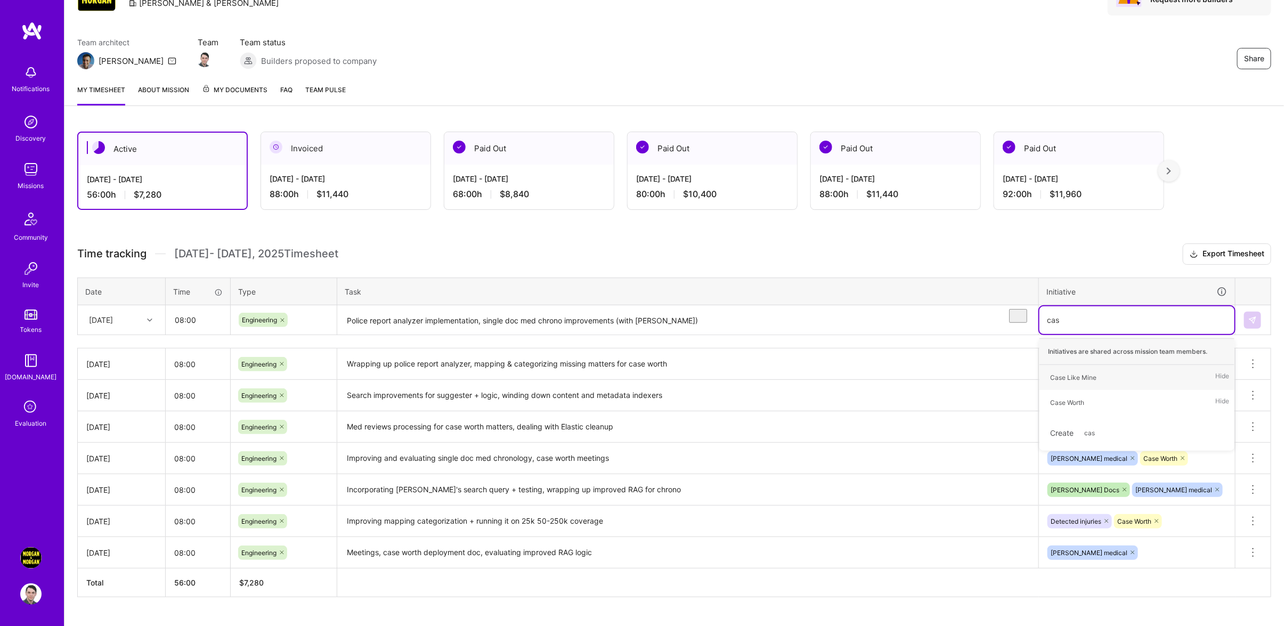
type input "case"
click at [1087, 401] on div "Case Worth Hide" at bounding box center [1136, 402] width 195 height 25
type input "[PERSON_NAME]"
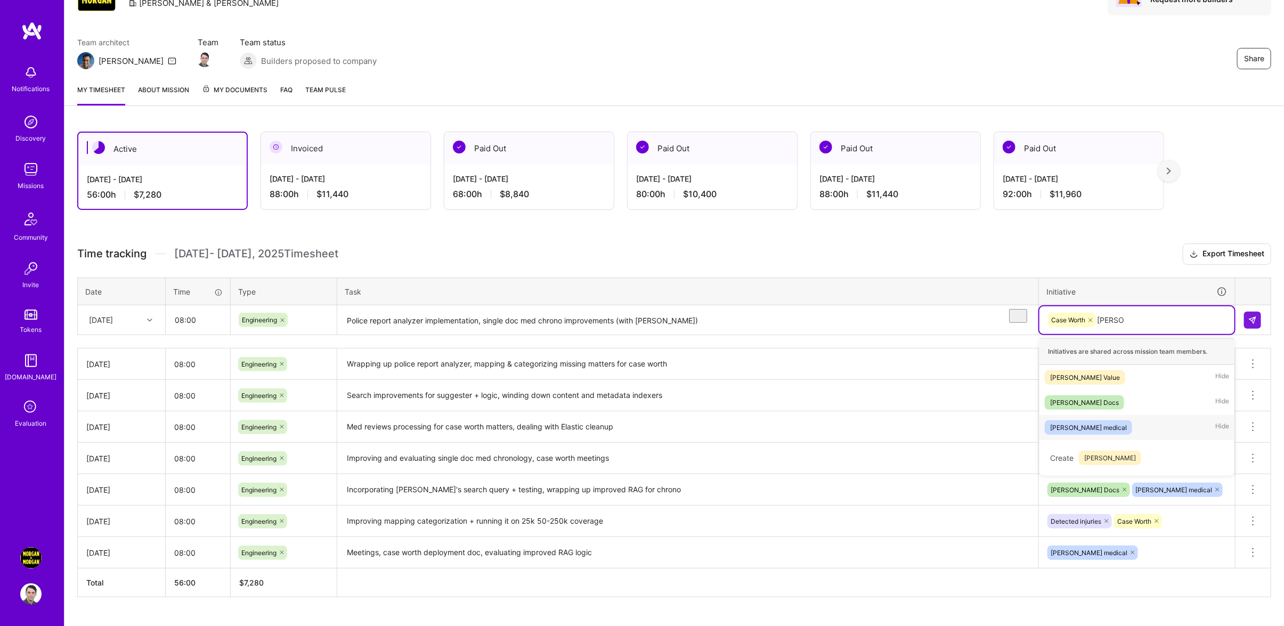
click at [1134, 428] on div "[PERSON_NAME] medical Hide" at bounding box center [1136, 427] width 195 height 25
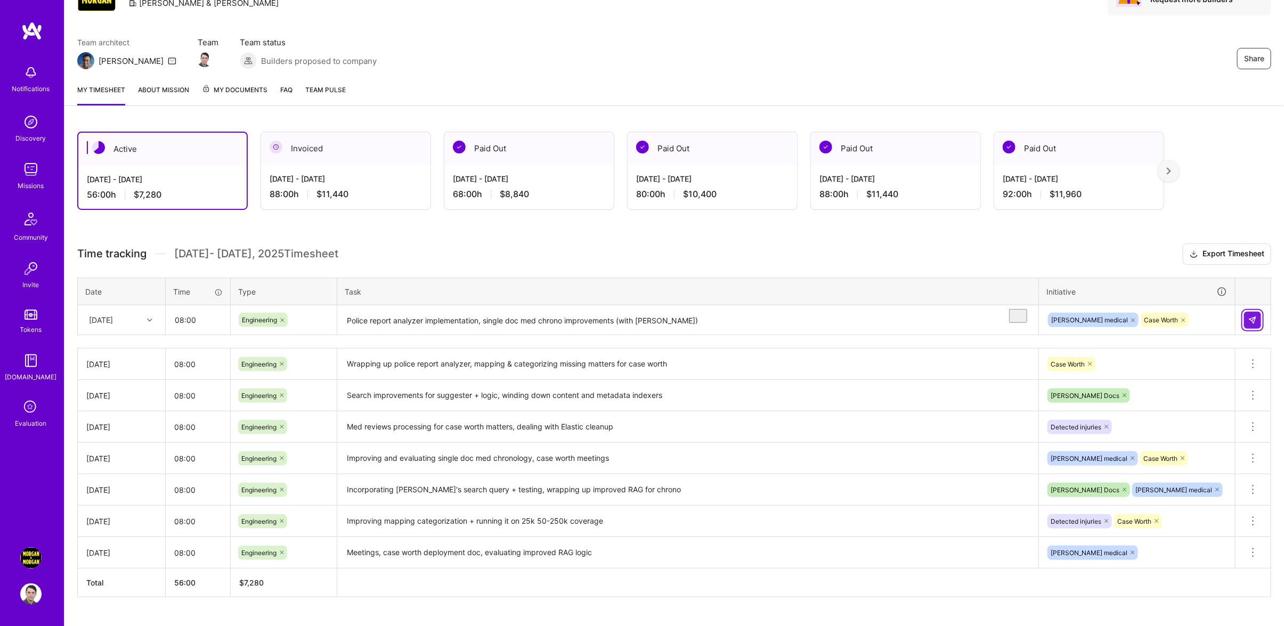
click at [1255, 324] on img at bounding box center [1252, 320] width 9 height 9
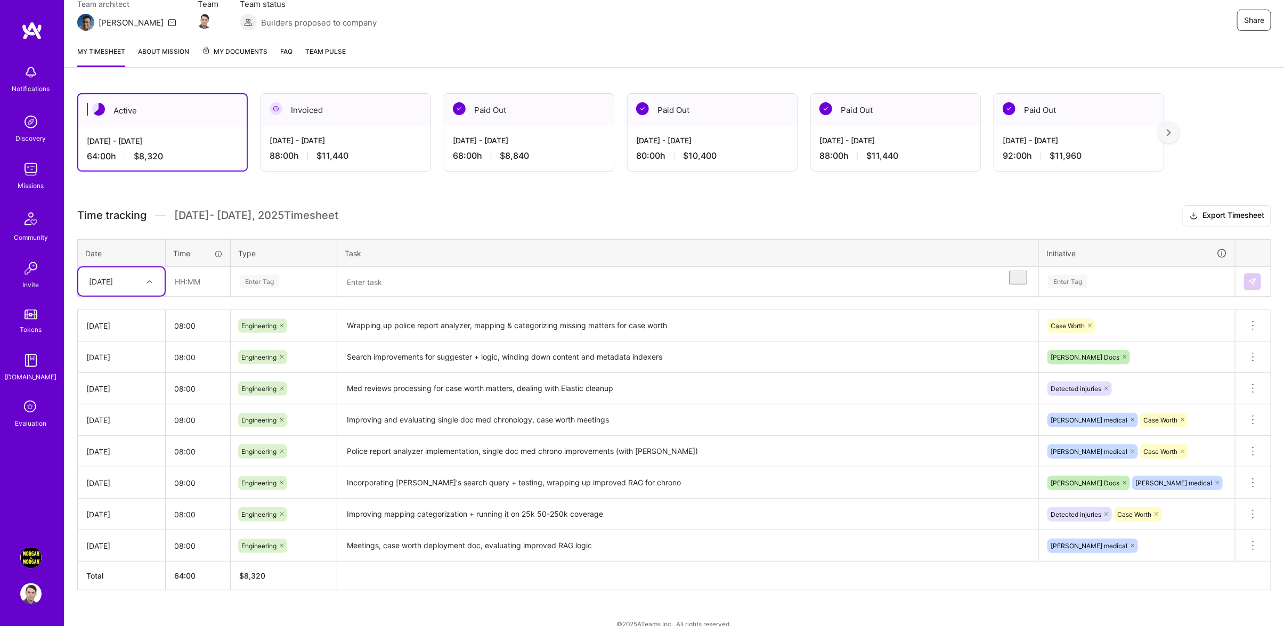
scroll to position [127, 0]
